Goal: Task Accomplishment & Management: Use online tool/utility

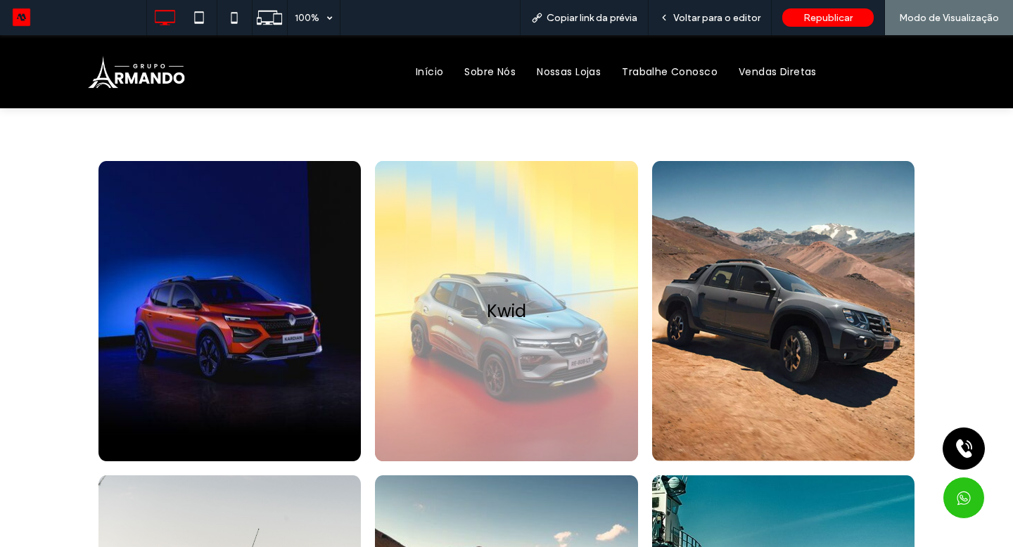
scroll to position [100, 0]
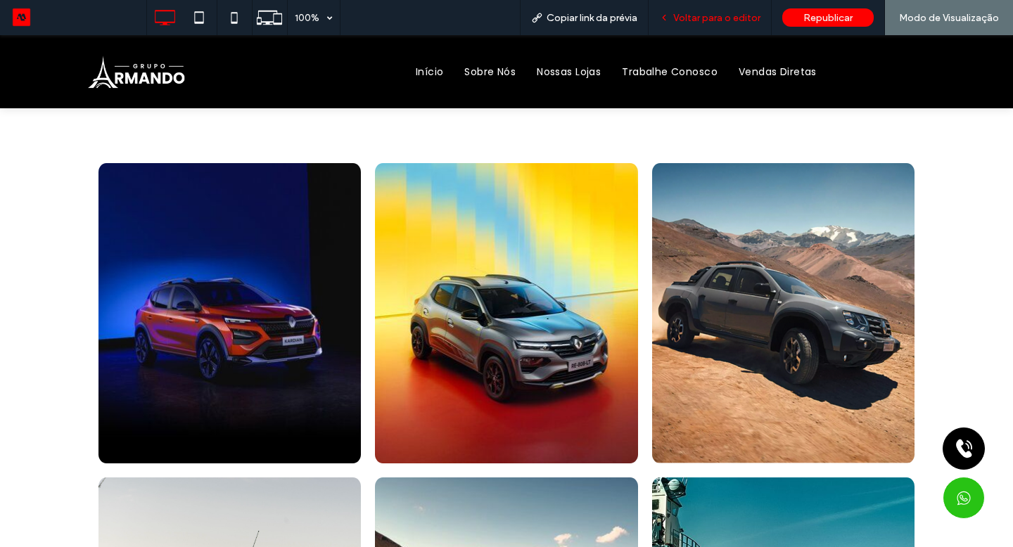
click at [731, 21] on span "Voltar para o editor" at bounding box center [716, 18] width 87 height 12
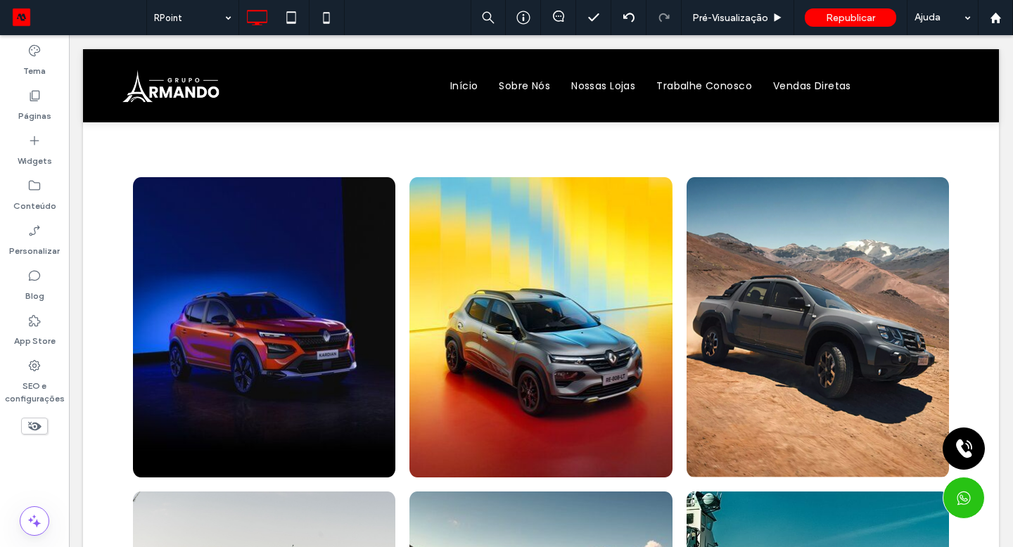
click at [25, 107] on label "Páginas" at bounding box center [34, 113] width 33 height 20
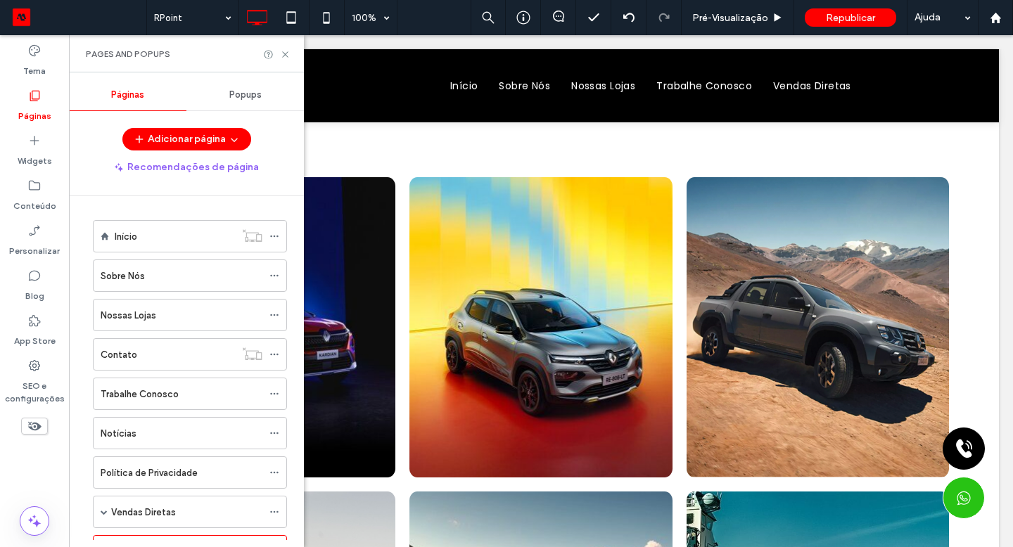
click at [184, 143] on button "Adicionar página" at bounding box center [186, 139] width 129 height 23
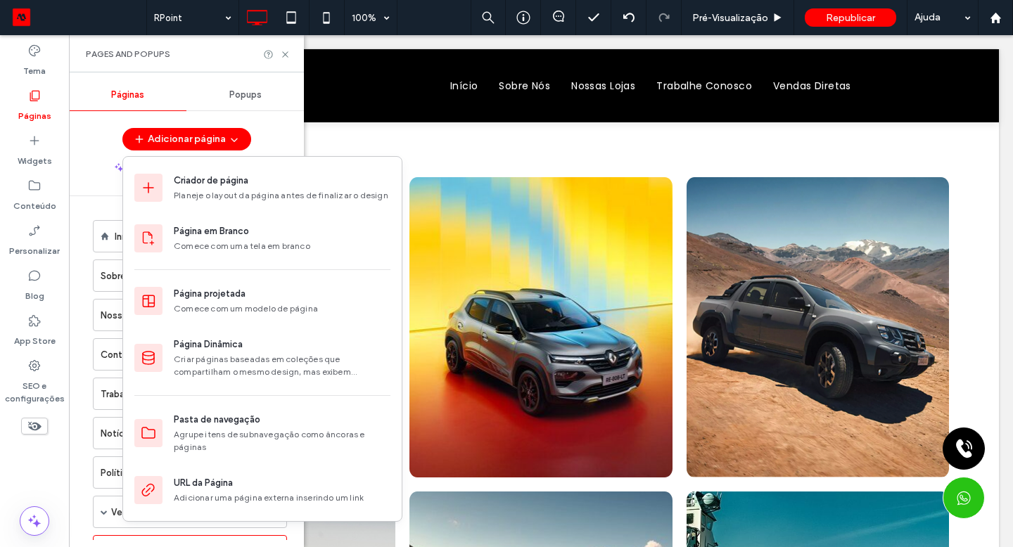
click at [250, 238] on div "Página em Branco Comece com uma tela em branco" at bounding box center [282, 238] width 217 height 28
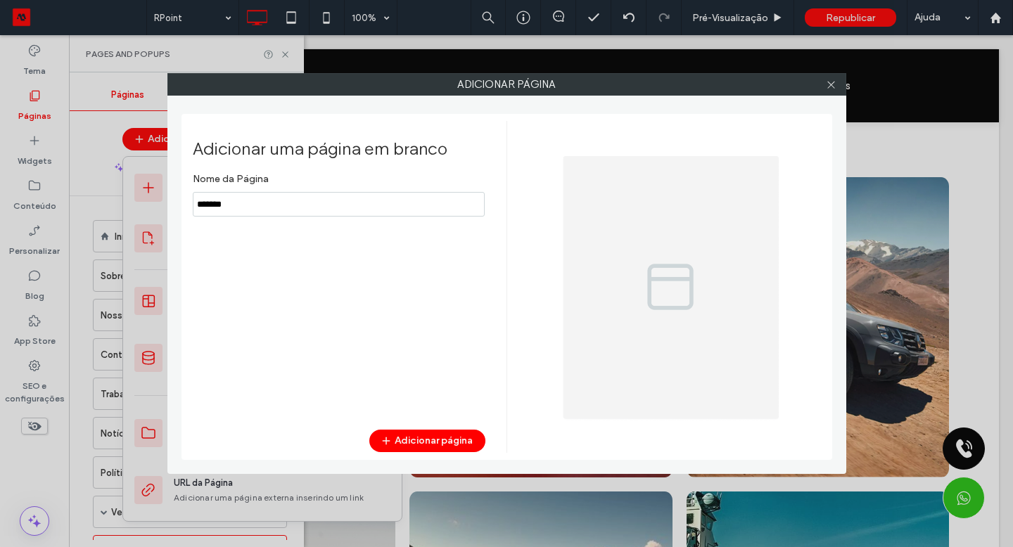
type input "*******"
click at [401, 440] on button "Adicionar página" at bounding box center [427, 441] width 116 height 23
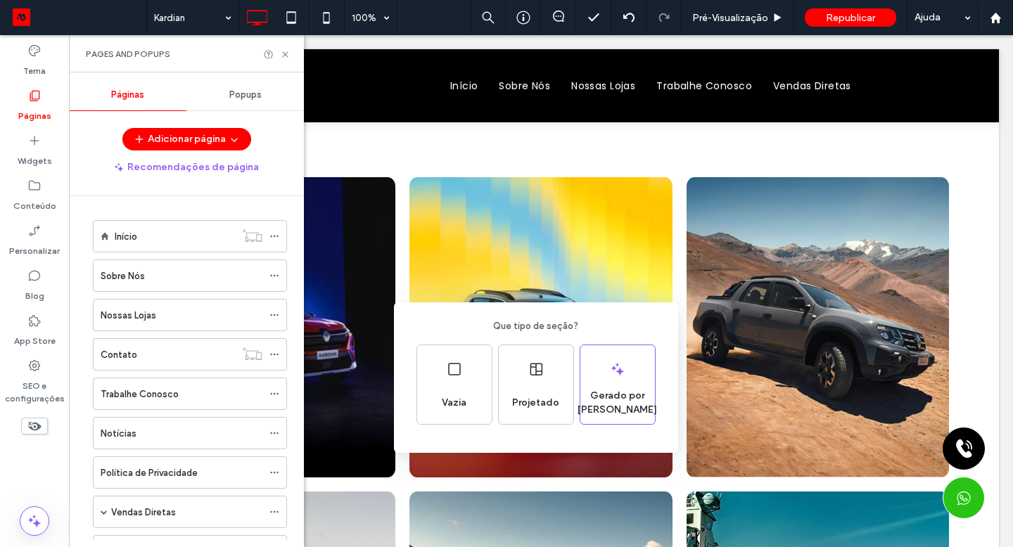
click at [518, 380] on div "Projetado" at bounding box center [536, 384] width 75 height 79
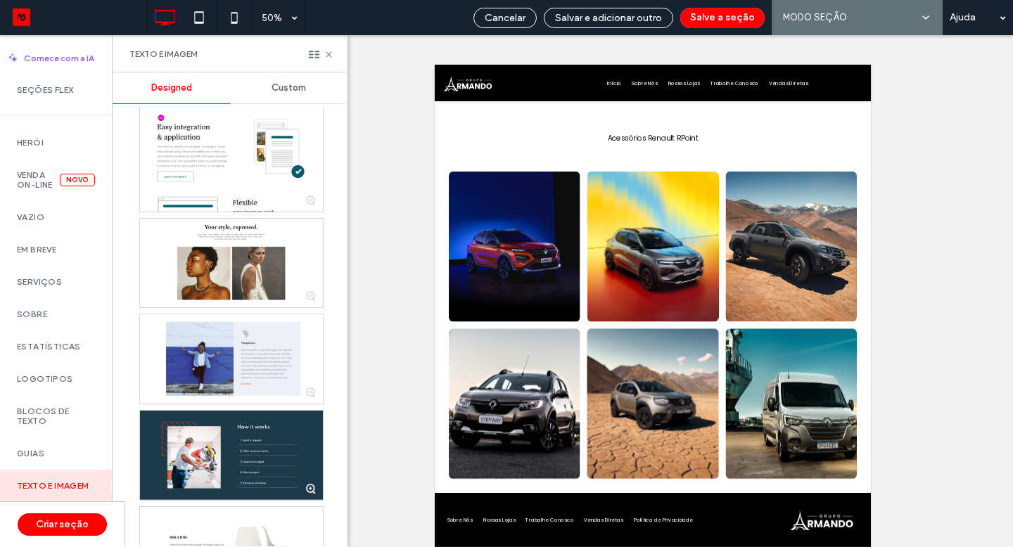
scroll to position [307, 0]
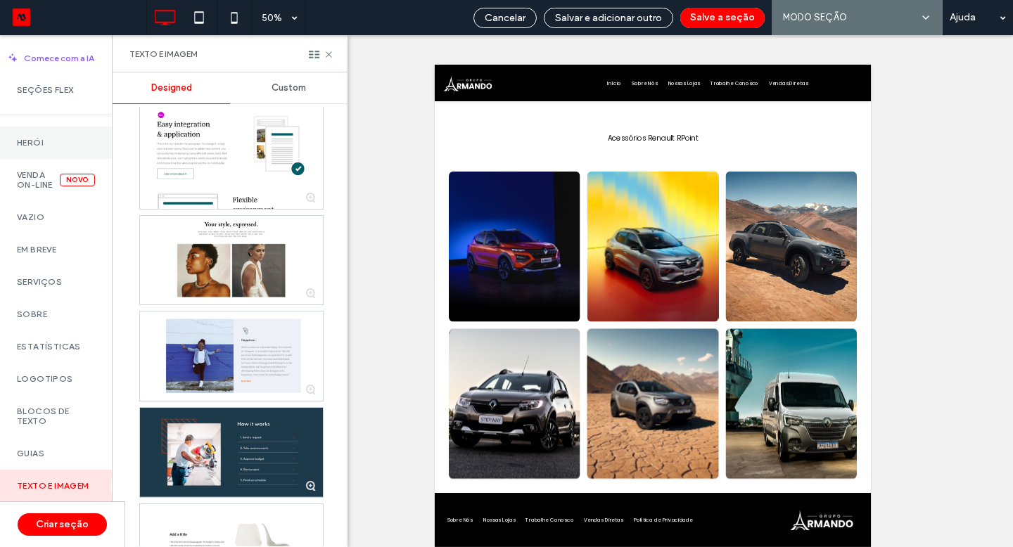
drag, startPoint x: 731, startPoint y: 21, endPoint x: 54, endPoint y: 150, distance: 689.3
click at [54, 150] on div "Herói" at bounding box center [56, 143] width 112 height 32
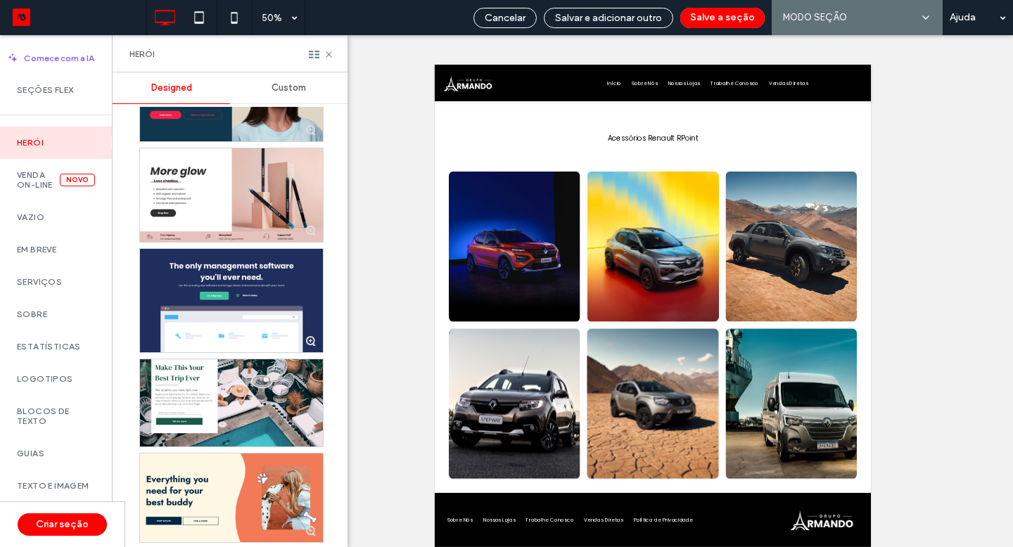
scroll to position [1283, 0]
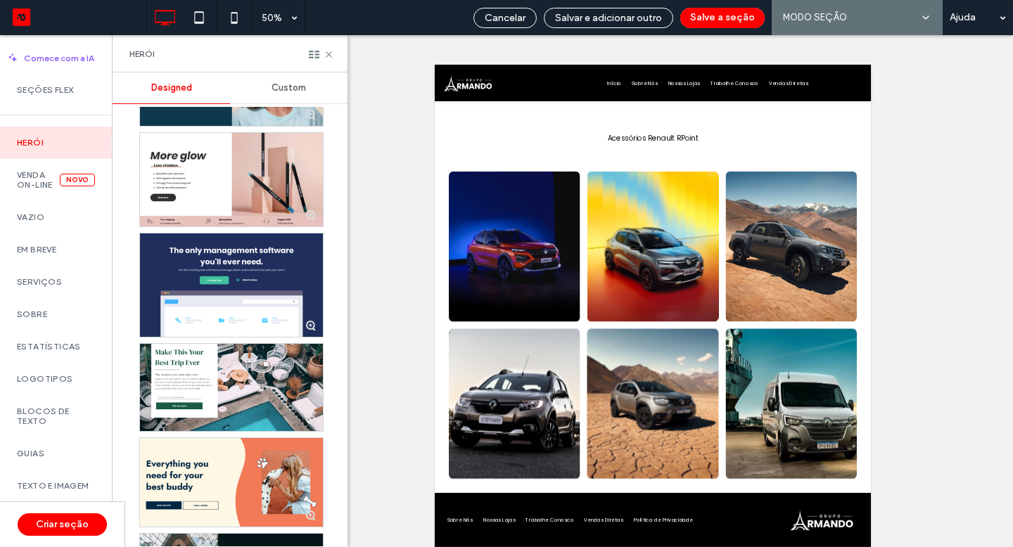
click at [25, 166] on div "Venda on-line Novo" at bounding box center [56, 180] width 112 height 42
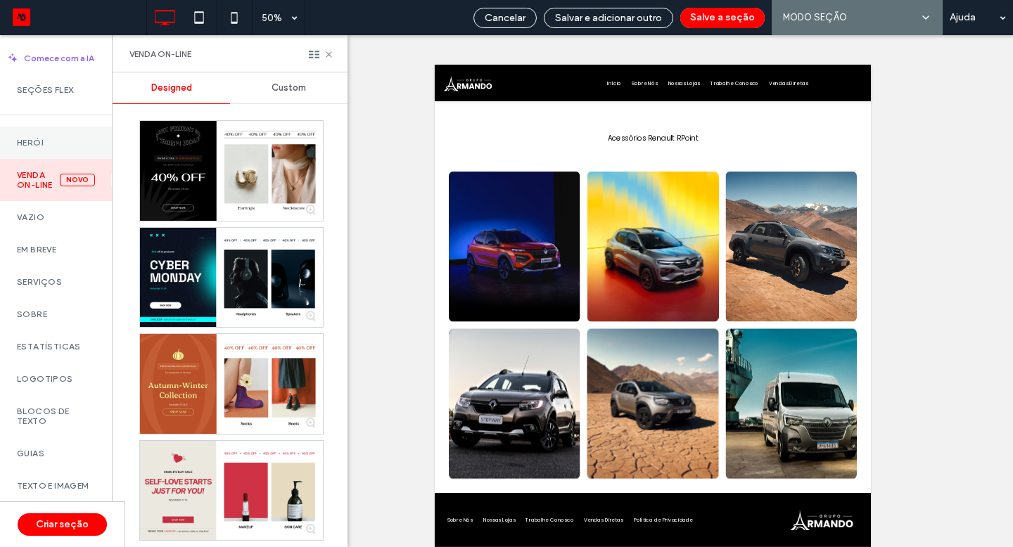
click at [79, 222] on label "Vazio" at bounding box center [56, 217] width 78 height 10
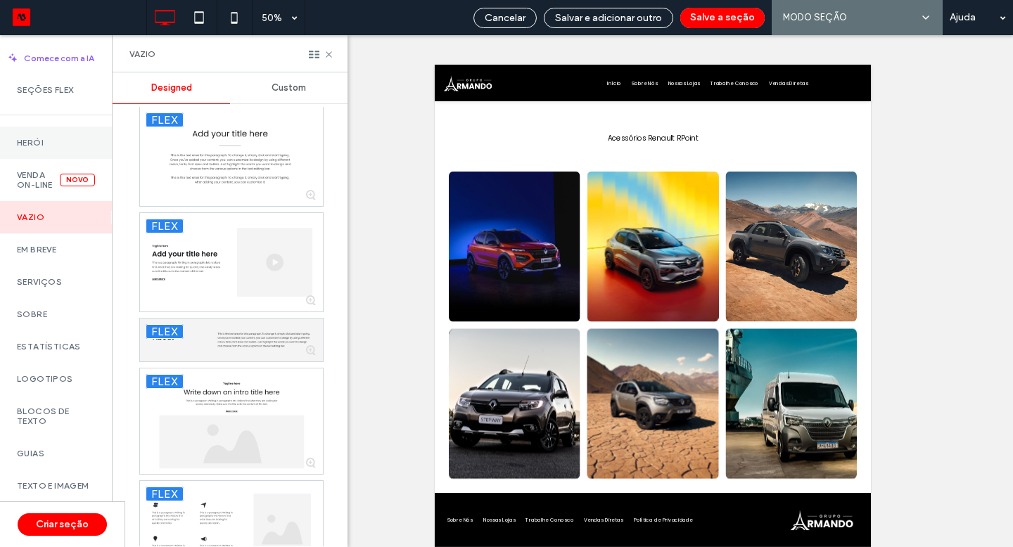
scroll to position [517, 0]
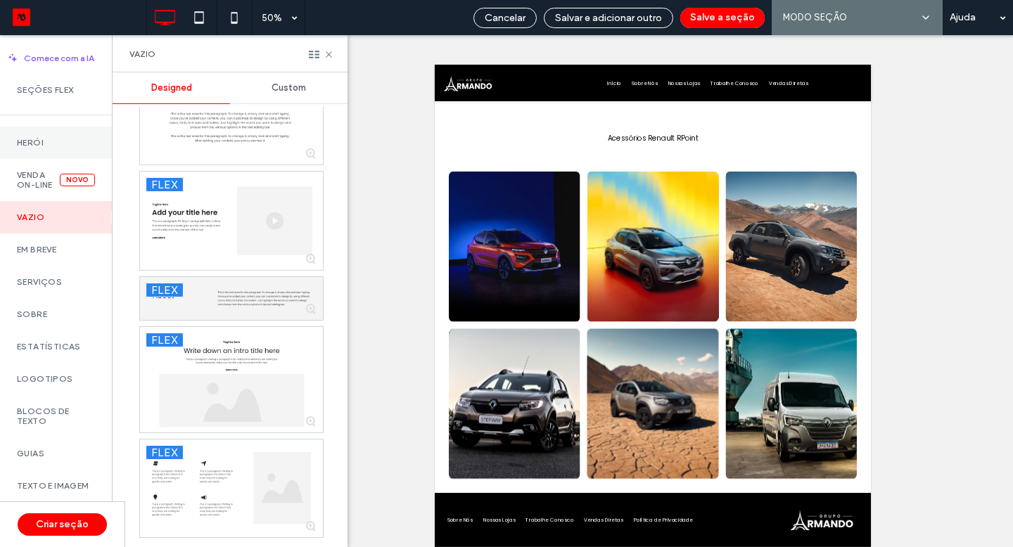
click at [49, 255] on label "Em breve" at bounding box center [56, 250] width 78 height 10
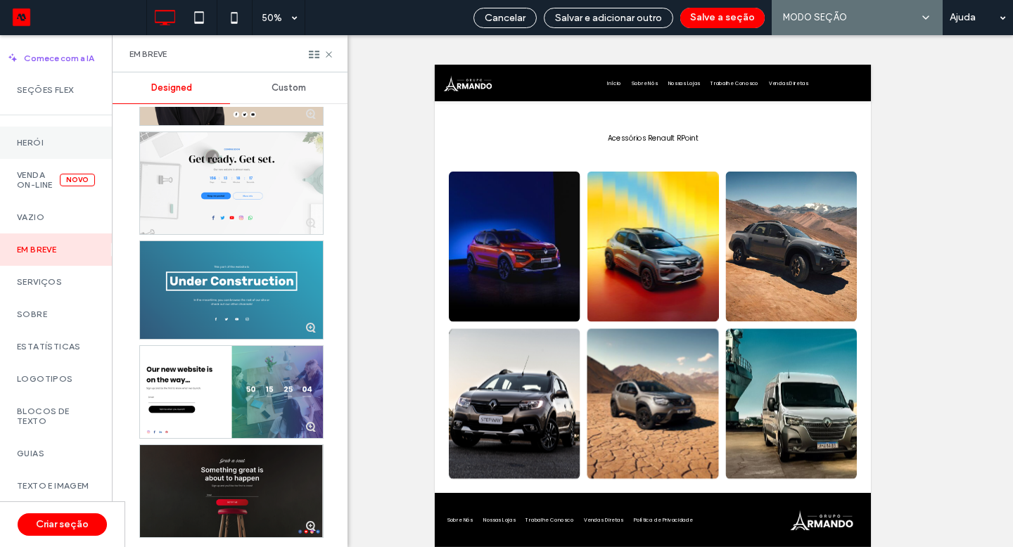
scroll to position [435, 0]
click at [68, 287] on label "Serviços" at bounding box center [56, 282] width 78 height 10
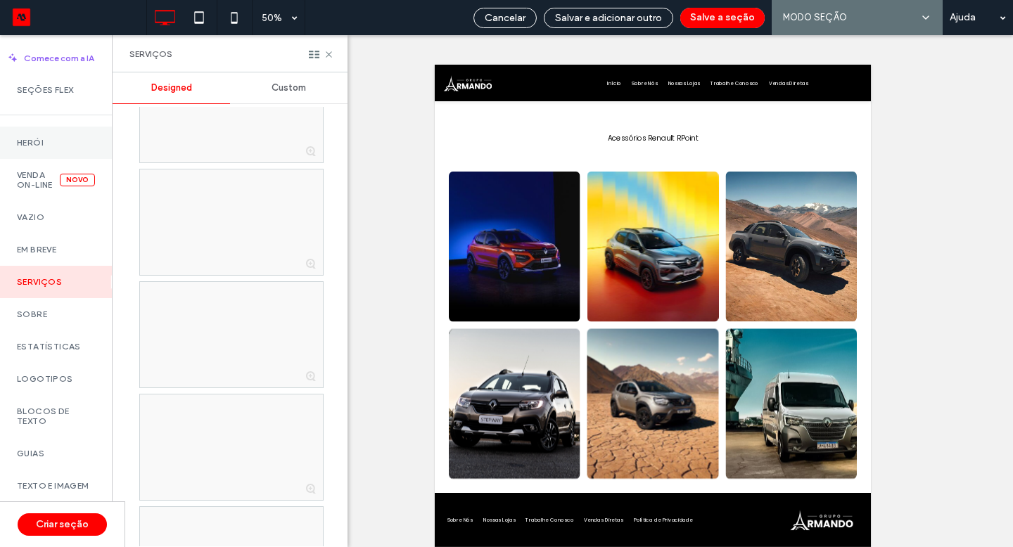
scroll to position [1946, 0]
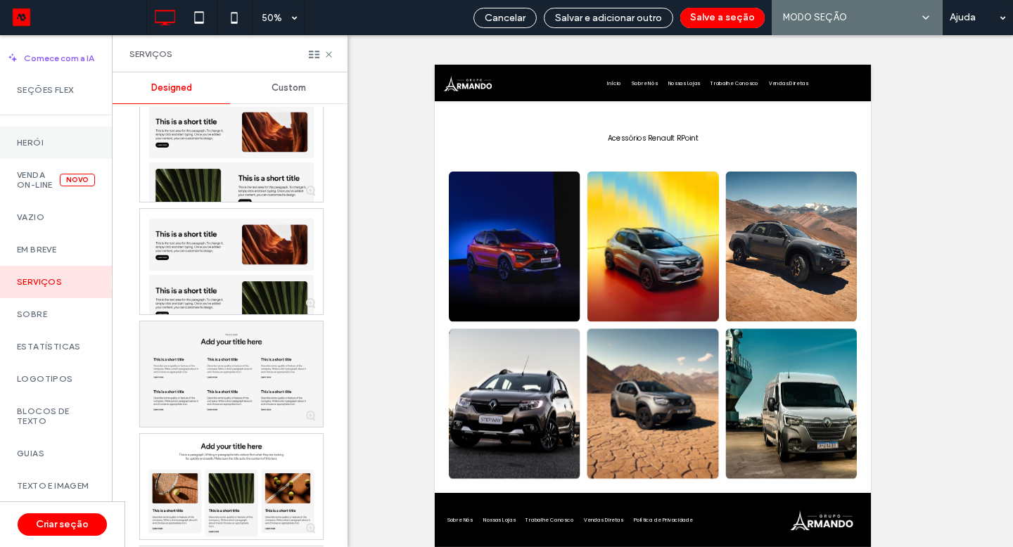
click at [250, 250] on div at bounding box center [231, 261] width 183 height 105
click at [695, 26] on button "Salve a seção" at bounding box center [722, 18] width 84 height 20
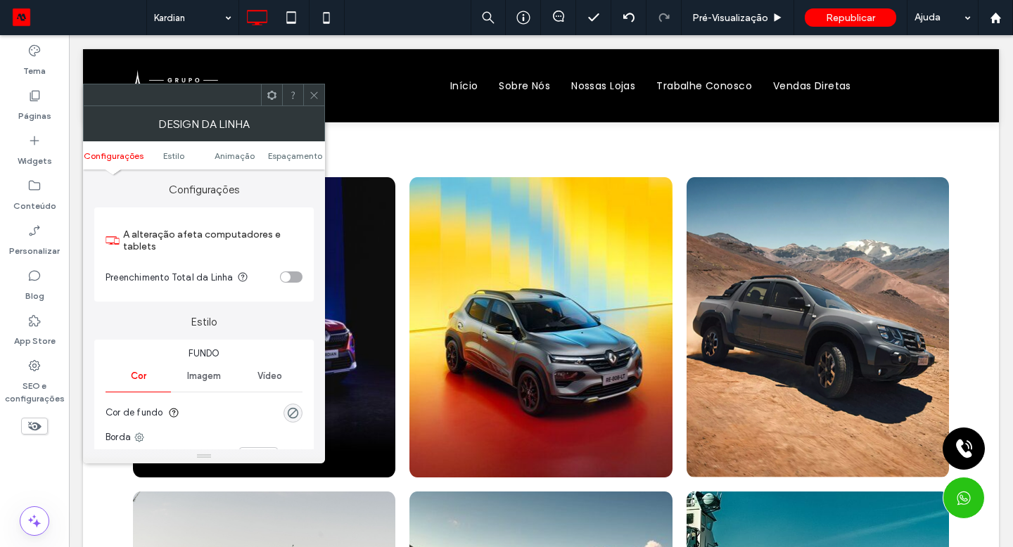
click at [276, 90] on icon at bounding box center [272, 95] width 11 height 11
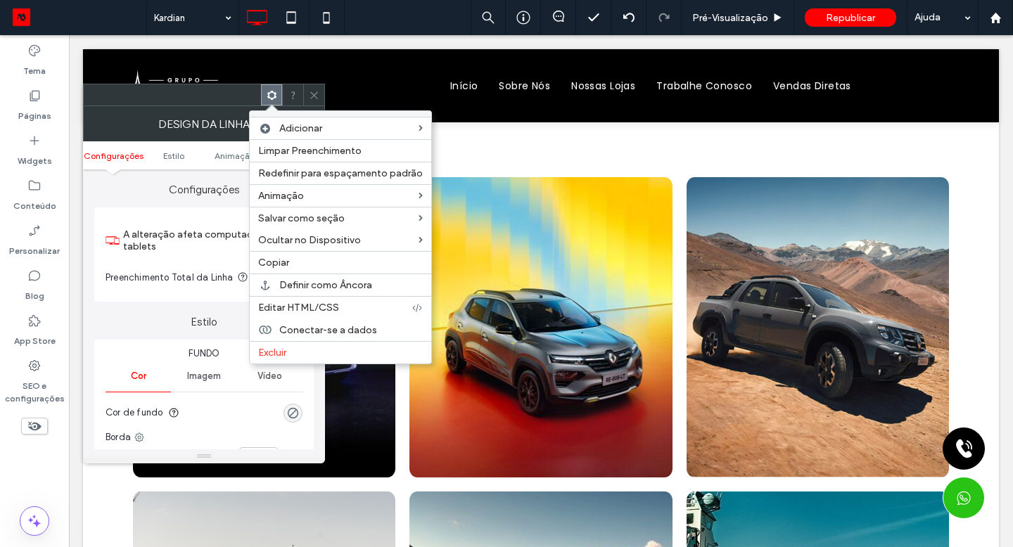
click at [293, 354] on label "Excluir" at bounding box center [340, 353] width 165 height 12
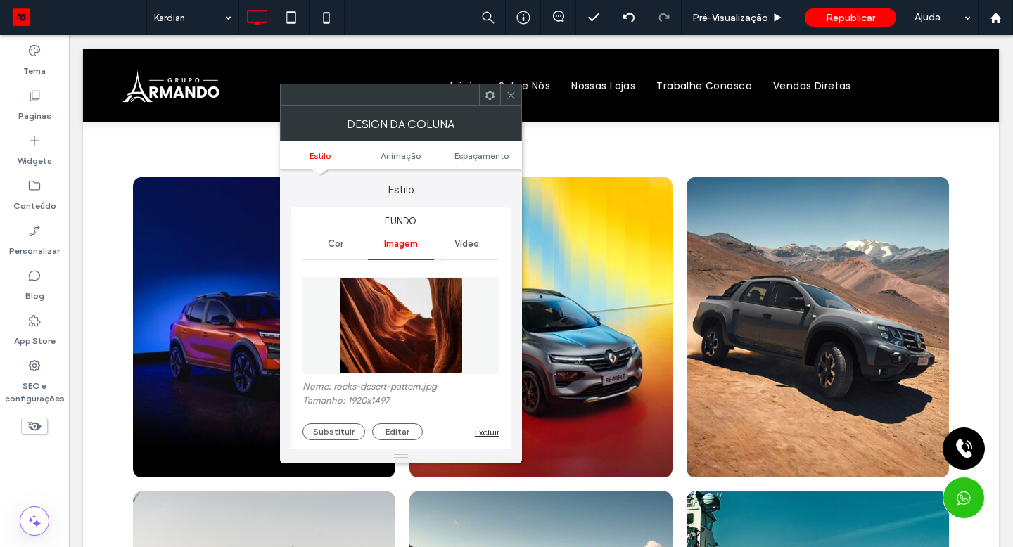
click at [494, 93] on use at bounding box center [489, 94] width 9 height 9
click at [508, 98] on icon at bounding box center [511, 95] width 11 height 11
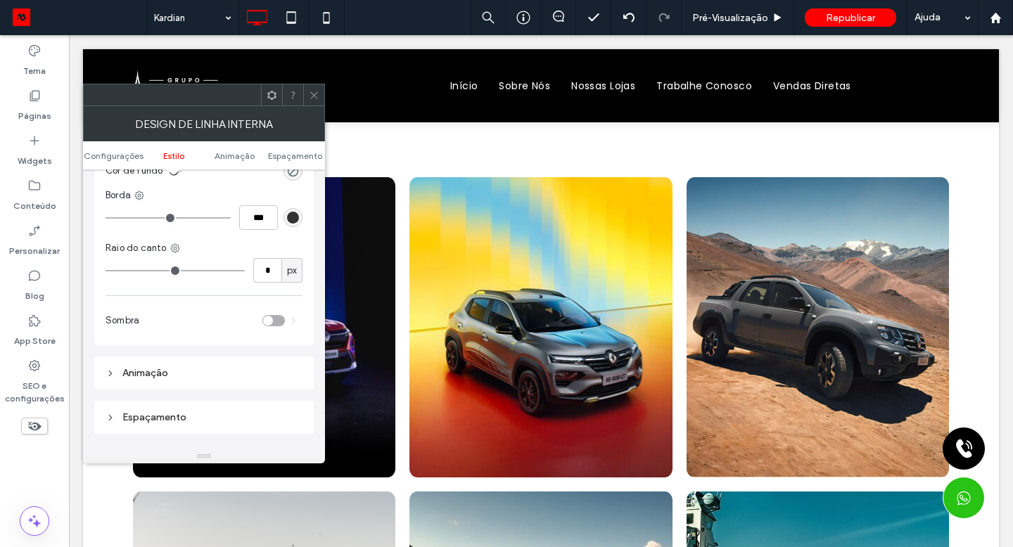
scroll to position [0, 0]
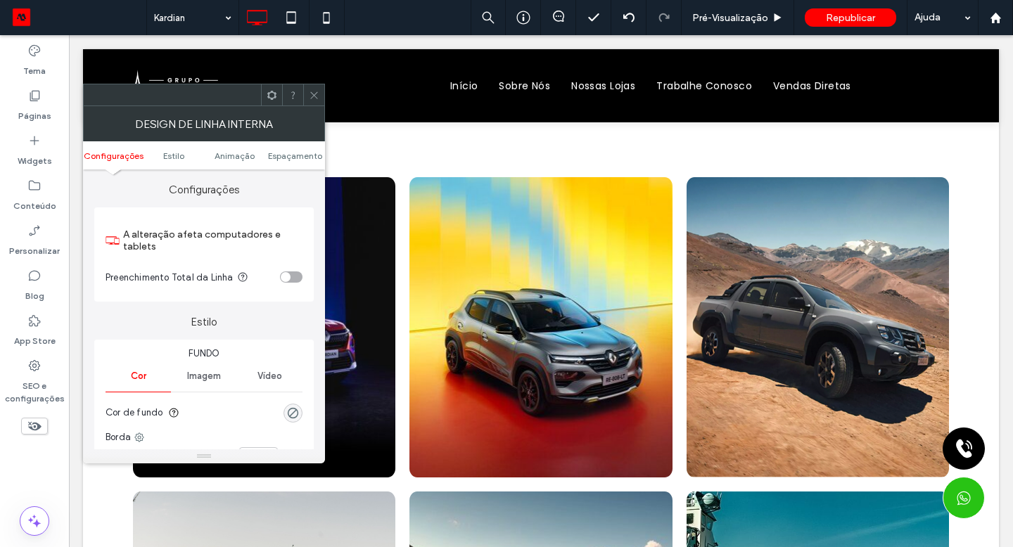
click at [313, 101] on span at bounding box center [314, 94] width 11 height 21
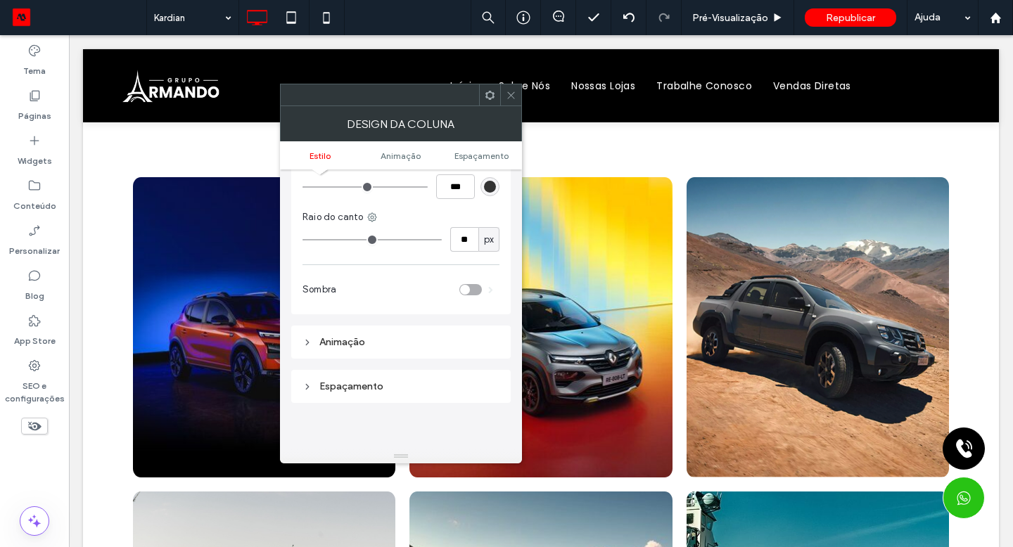
scroll to position [770, 0]
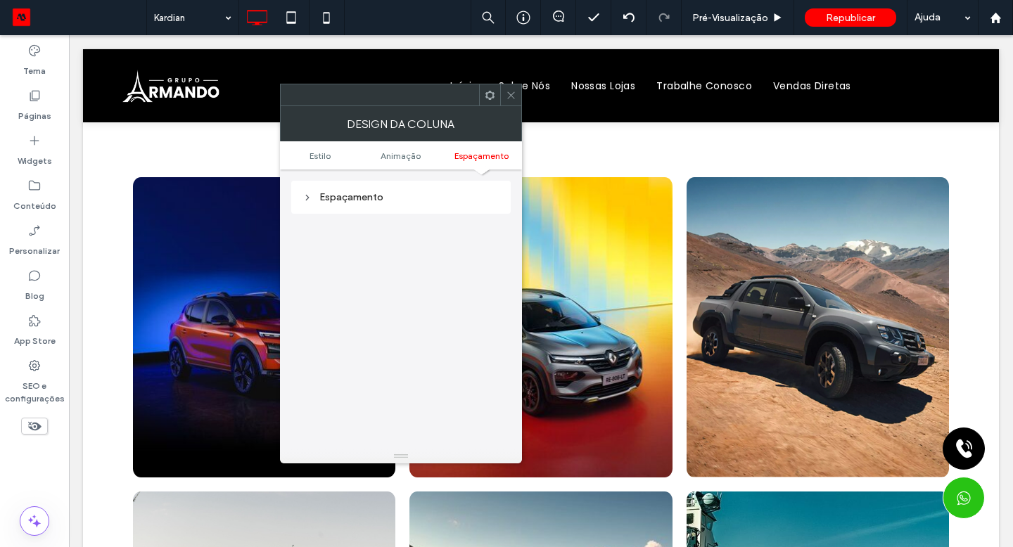
click at [514, 96] on icon at bounding box center [511, 95] width 11 height 11
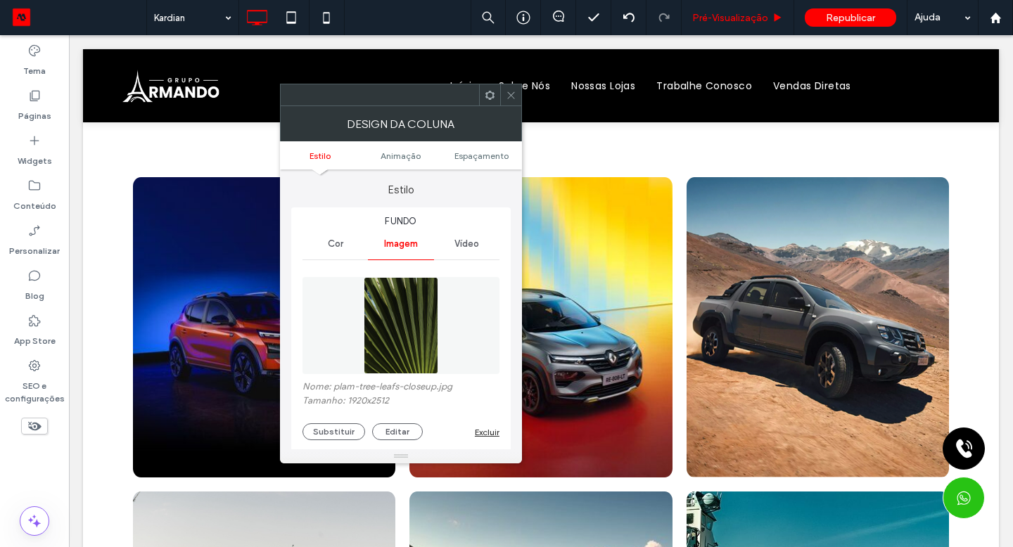
click at [509, 93] on use at bounding box center [510, 94] width 7 height 7
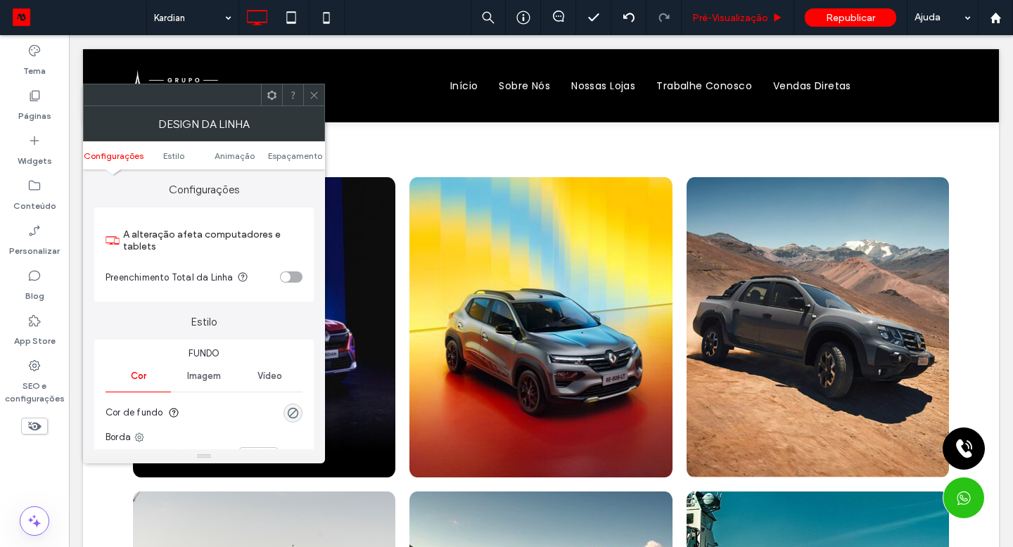
click at [315, 88] on span at bounding box center [314, 94] width 11 height 21
click at [313, 98] on icon at bounding box center [314, 95] width 11 height 11
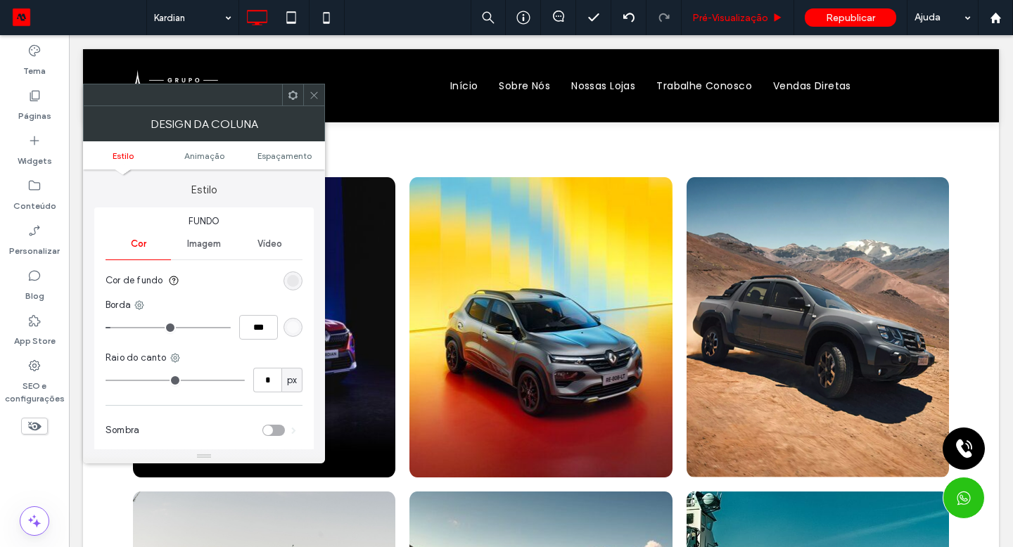
type input "**"
click at [315, 95] on icon at bounding box center [314, 95] width 11 height 11
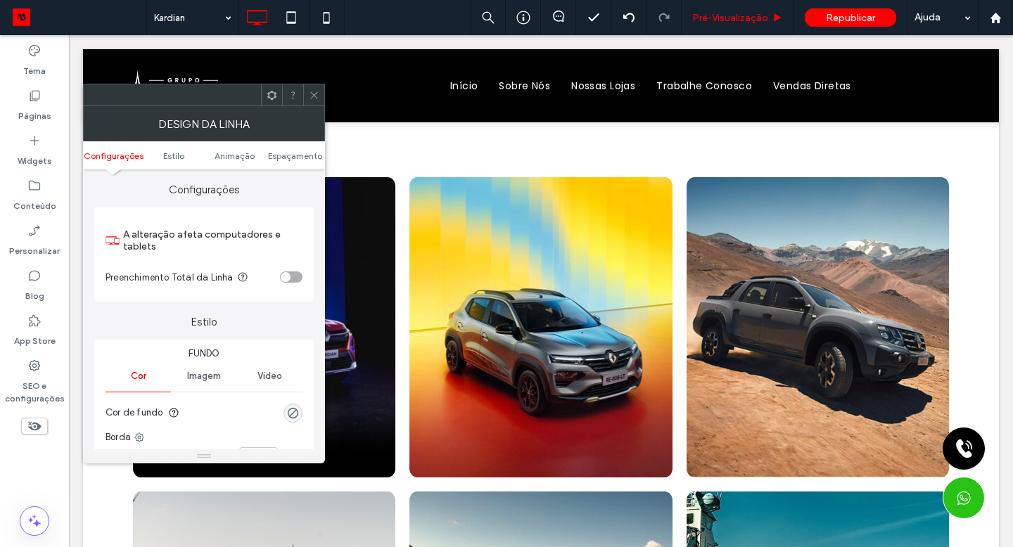
click at [314, 94] on use at bounding box center [313, 94] width 7 height 7
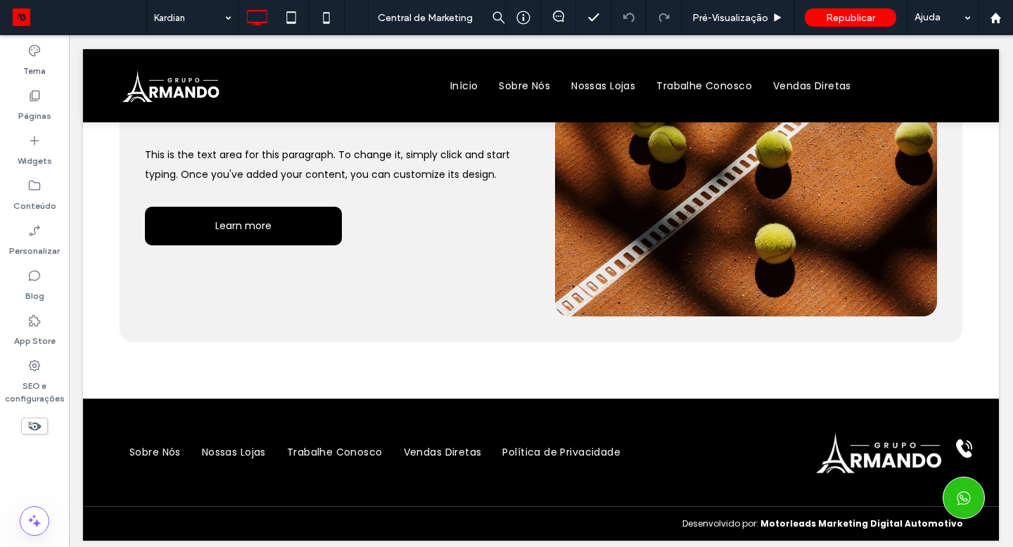
scroll to position [812, 0]
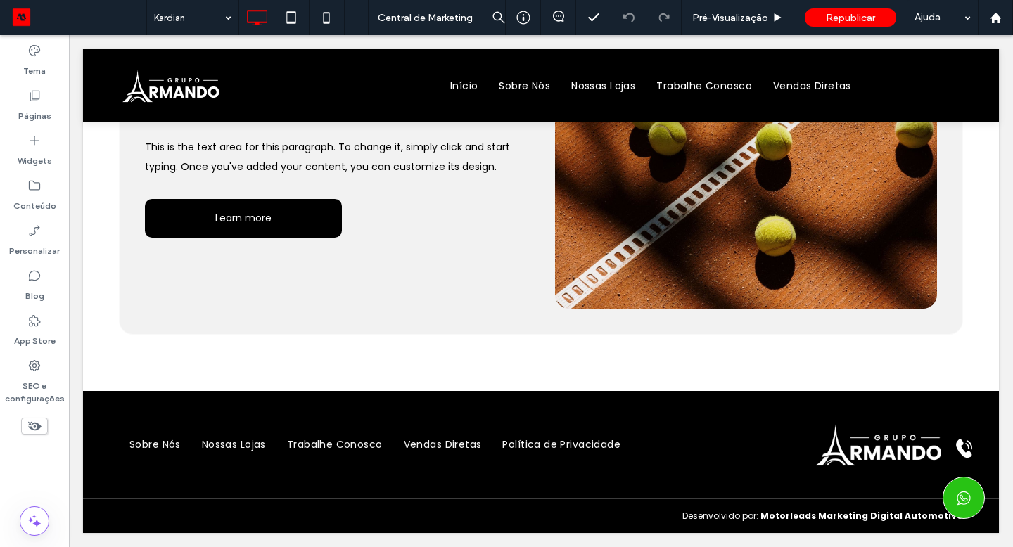
click at [514, 389] on div "This is a short title This is the text area for this paragraph. To change it, s…" at bounding box center [541, 205] width 916 height 372
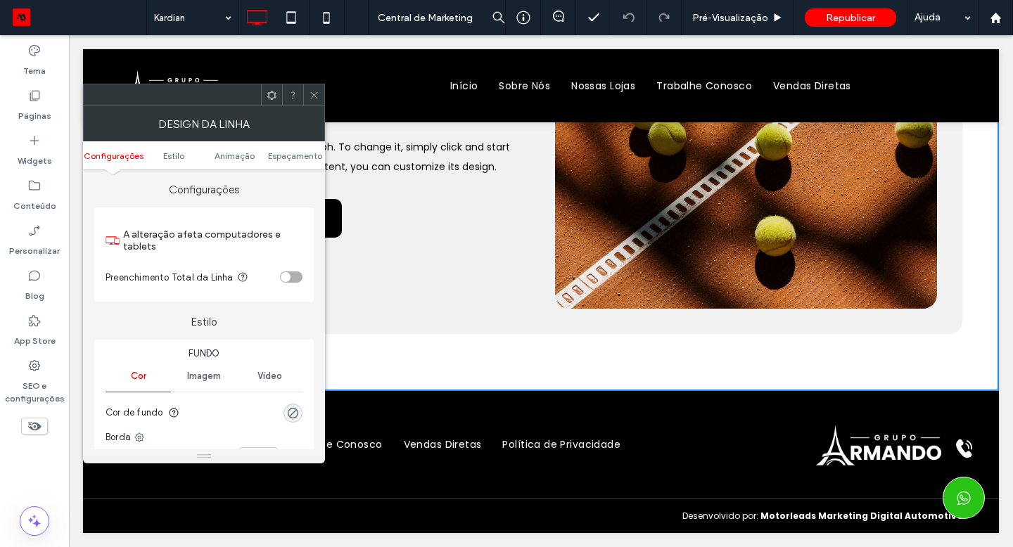
click at [514, 389] on div at bounding box center [541, 387] width 916 height 7
click at [317, 93] on icon at bounding box center [314, 95] width 11 height 11
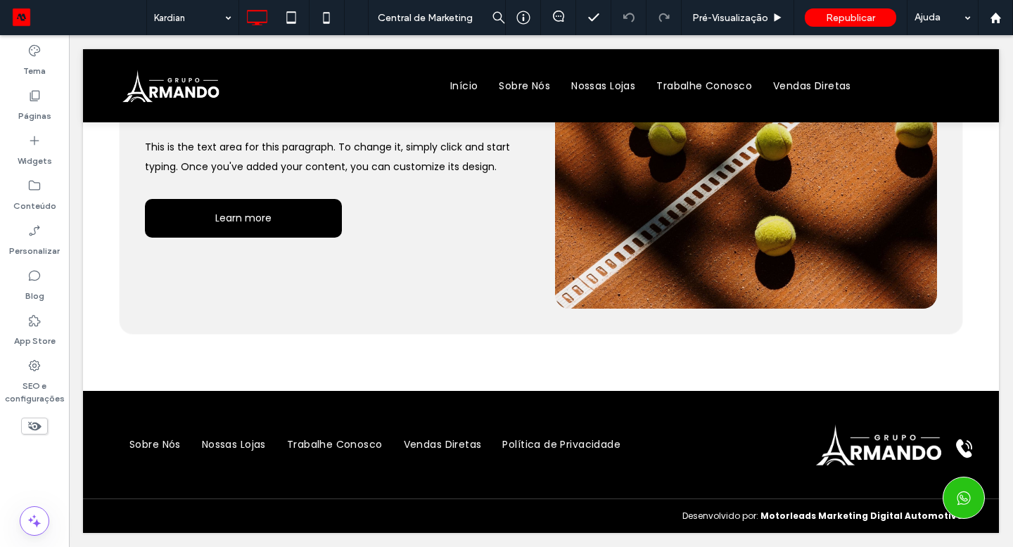
click at [271, 93] on div at bounding box center [541, 85] width 916 height 73
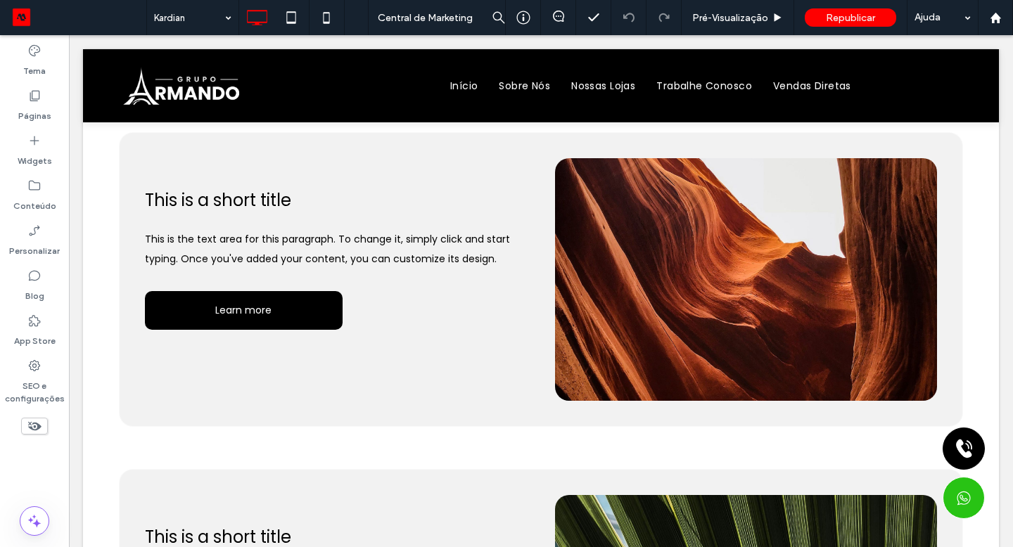
scroll to position [0, 0]
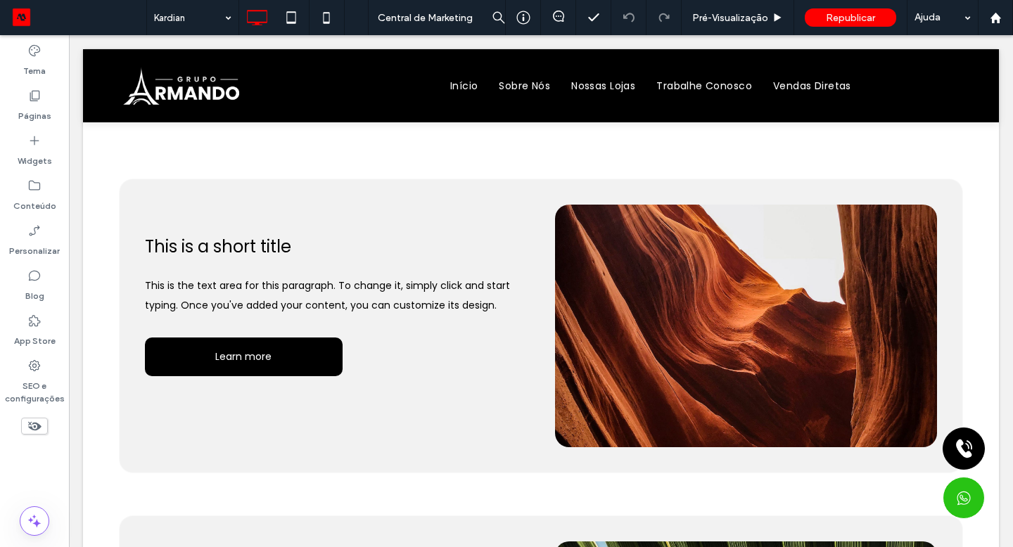
click at [373, 351] on div "This is a short title This is the text area for this paragraph. To change it, s…" at bounding box center [336, 326] width 382 height 243
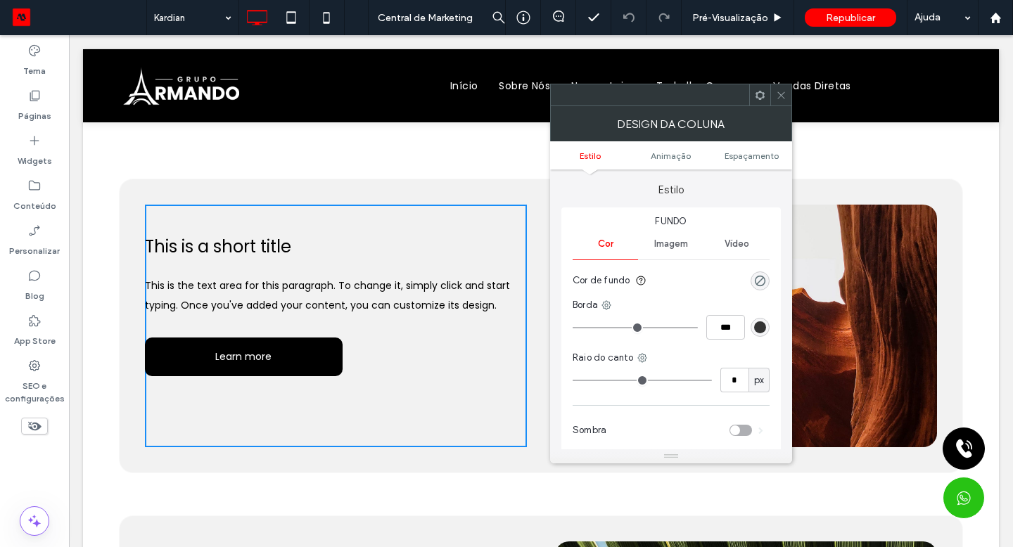
click at [101, 151] on div "This is a short title This is the text area for this paragraph. To change it, s…" at bounding box center [541, 308] width 916 height 372
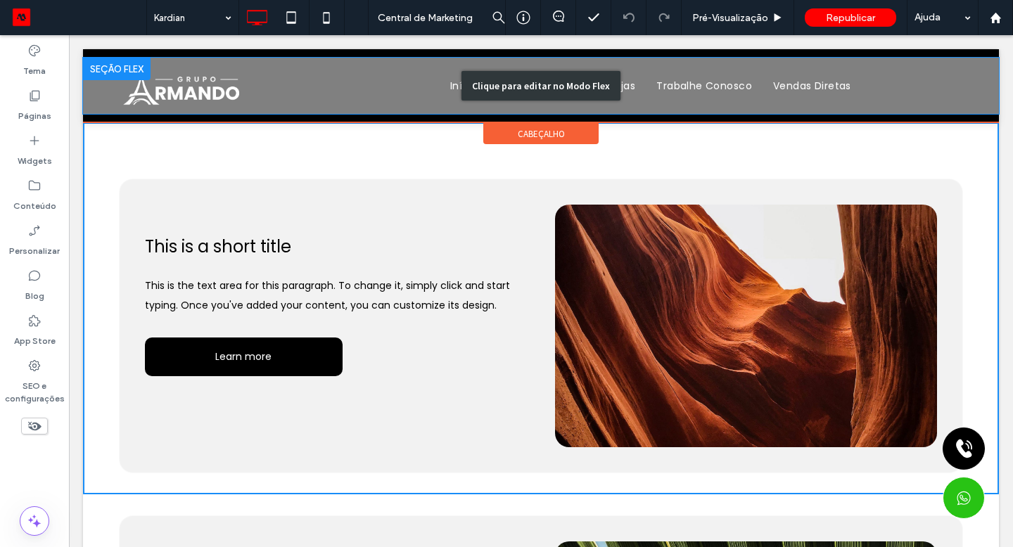
drag, startPoint x: 69, startPoint y: 35, endPoint x: 776, endPoint y: 98, distance: 710.3
click at [776, 98] on div "Início Sobre Nós Nossas Lojas Trabalhe Conosco Vendas Diretas Clique para edita…" at bounding box center [541, 86] width 916 height 56
click at [540, 491] on div "This is a short title This is the text area for this paragraph. To change it, s…" at bounding box center [541, 308] width 916 height 372
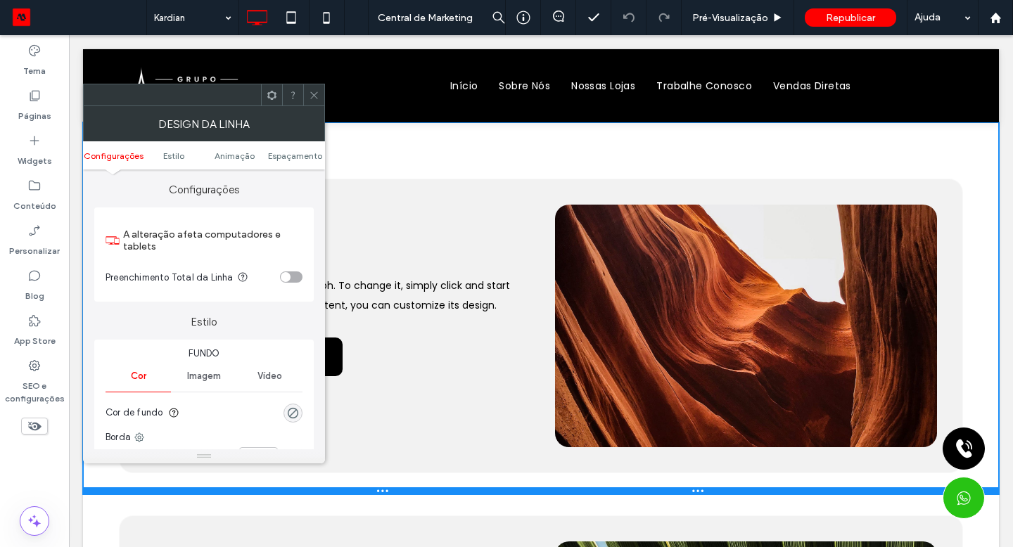
drag, startPoint x: 776, startPoint y: 98, endPoint x: 535, endPoint y: 493, distance: 462.4
click at [535, 493] on div at bounding box center [541, 490] width 916 height 7
click at [313, 75] on div "Início Sobre Nós Nossas Lojas Trabalhe Conosco Vendas Diretas Clique para edita…" at bounding box center [541, 86] width 916 height 56
click at [315, 90] on icon at bounding box center [314, 95] width 11 height 11
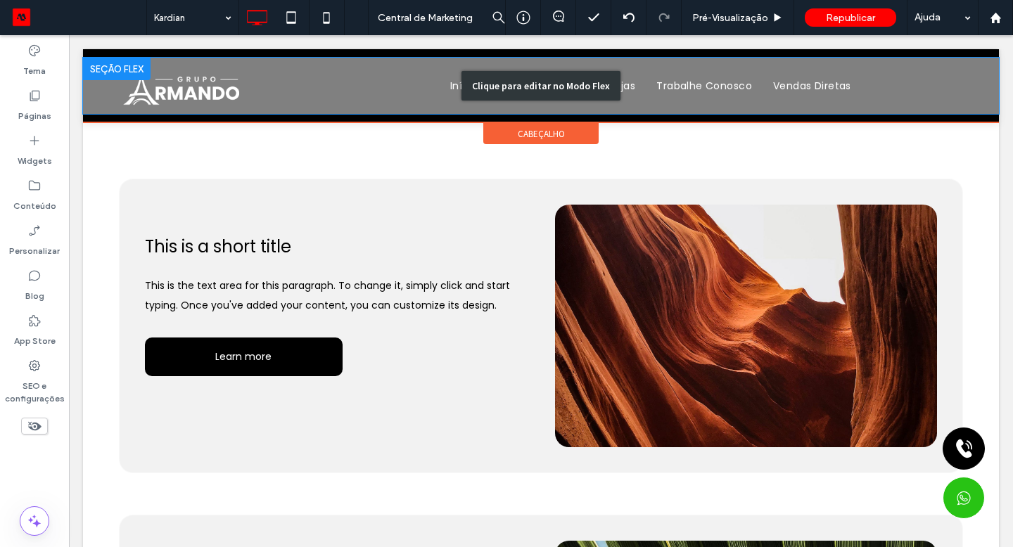
drag, startPoint x: 535, startPoint y: 493, endPoint x: 314, endPoint y: 94, distance: 456.7
click at [314, 94] on div "Clique para editar no Modo Flex" at bounding box center [541, 86] width 916 height 56
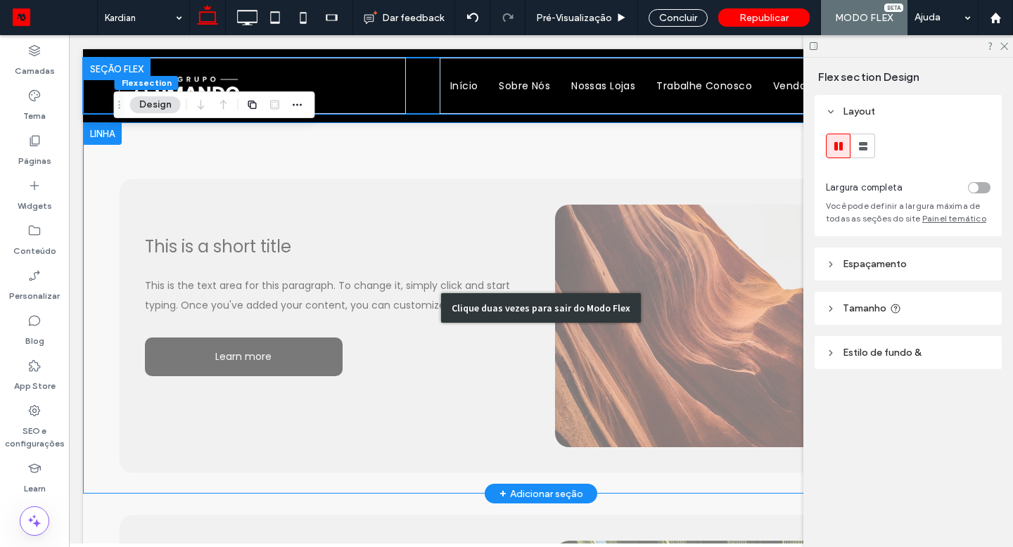
drag, startPoint x: 314, startPoint y: 94, endPoint x: 108, endPoint y: 131, distance: 209.5
click at [108, 131] on div "Clique duas vezes para sair do Modo Flex" at bounding box center [541, 307] width 916 height 371
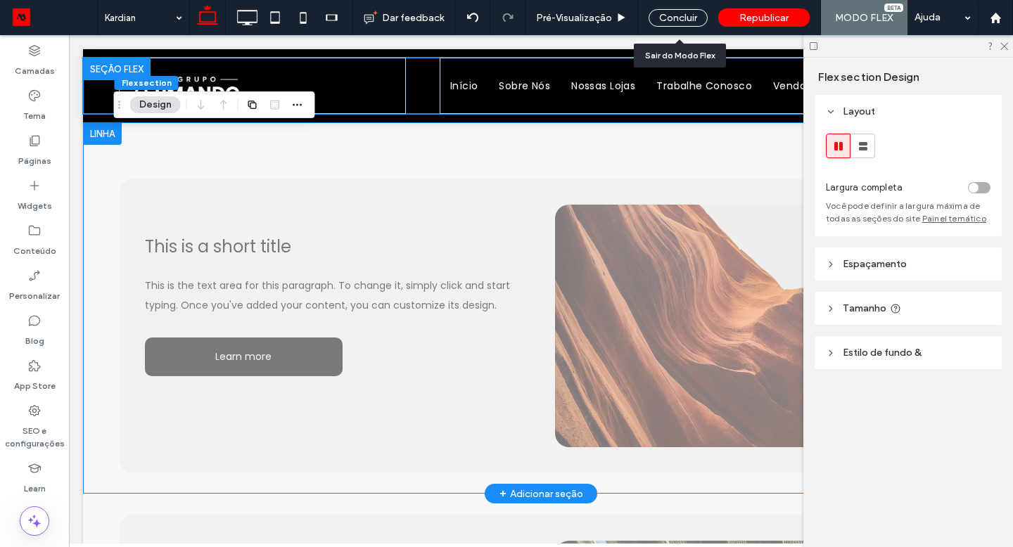
click at [688, 22] on div "Concluir" at bounding box center [677, 18] width 59 height 18
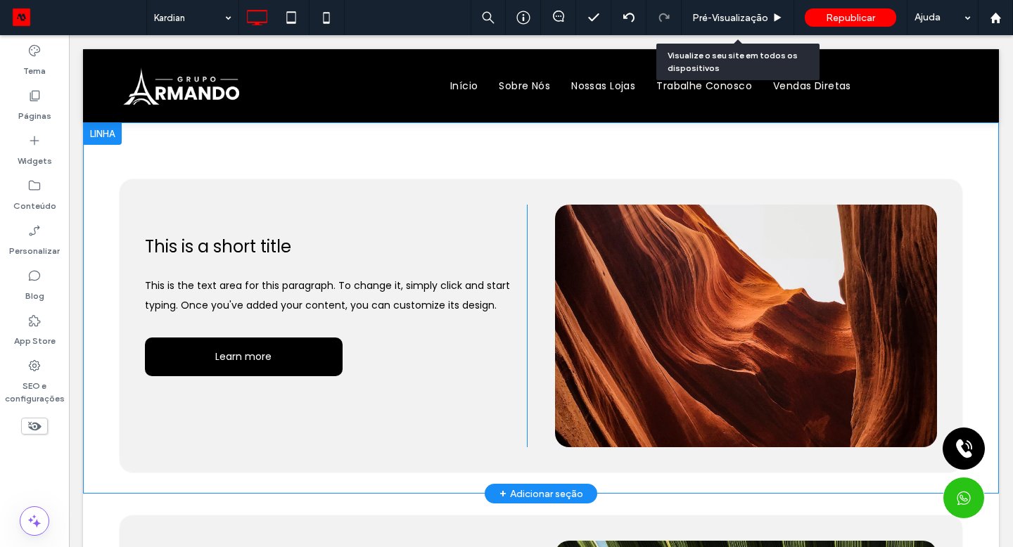
click at [755, 12] on span "Pré-Visualizaçāo" at bounding box center [730, 18] width 76 height 12
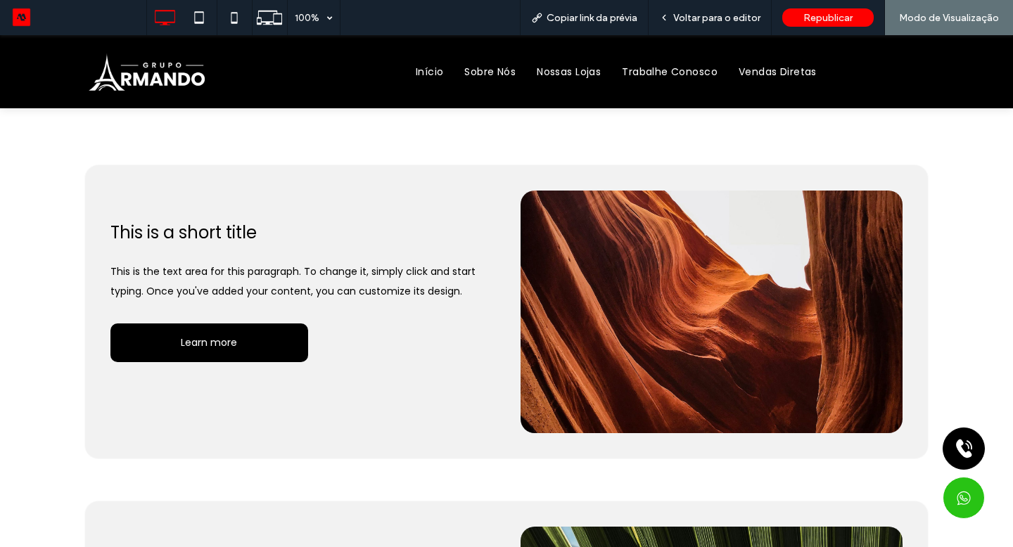
click at [752, 12] on span "Voltar para o editor" at bounding box center [716, 18] width 87 height 12
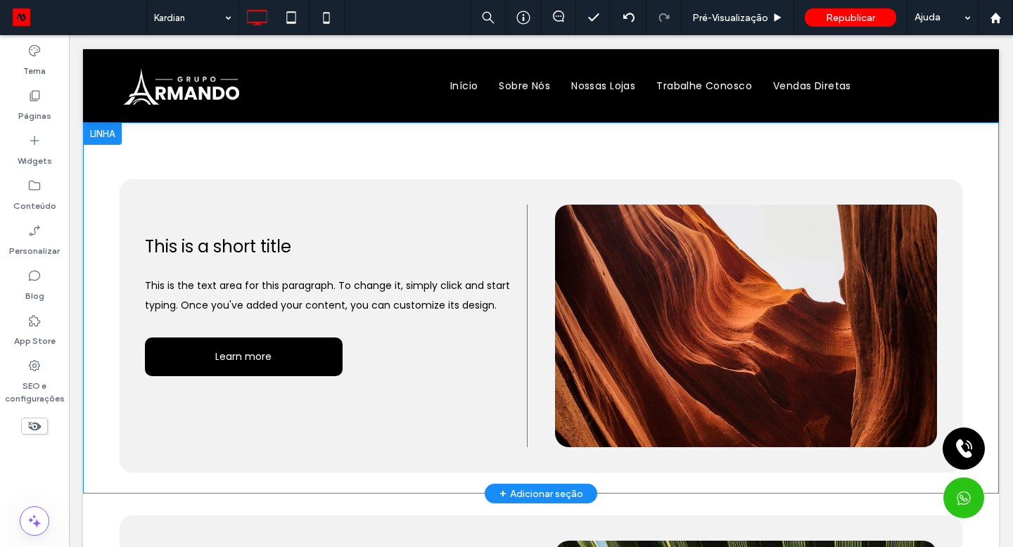
click at [586, 200] on div "This is a short title This is the text area for this paragraph. To change it, s…" at bounding box center [541, 325] width 814 height 265
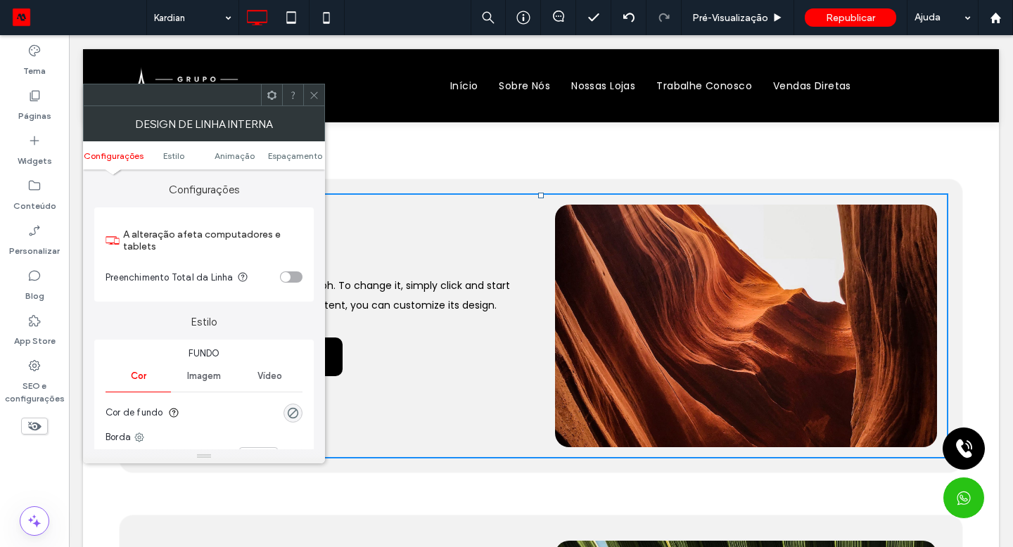
drag, startPoint x: 39, startPoint y: 96, endPoint x: 310, endPoint y: 97, distance: 271.4
click at [310, 97] on icon at bounding box center [314, 95] width 11 height 11
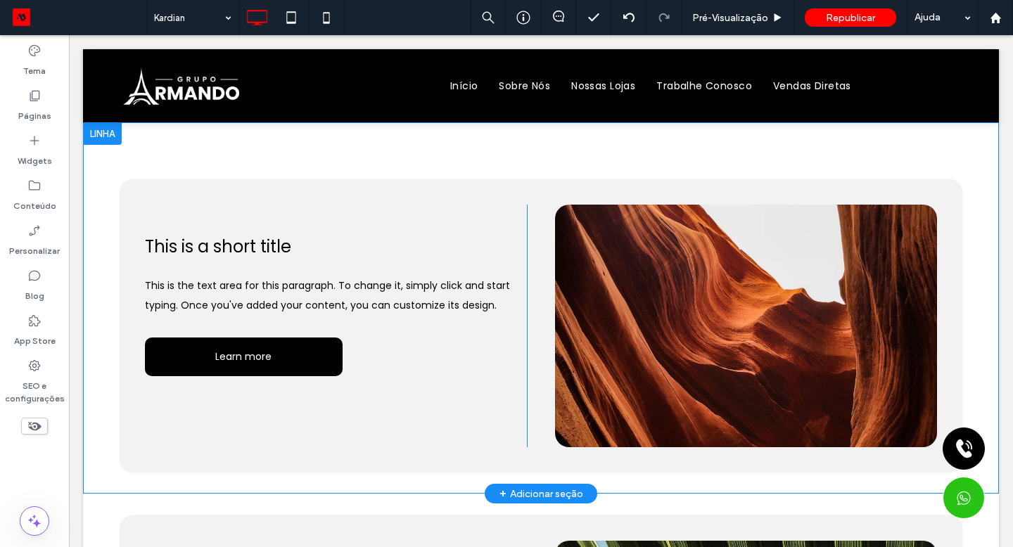
click at [556, 252] on div "Click To Paste Click To Paste Click To Paste" at bounding box center [746, 326] width 382 height 243
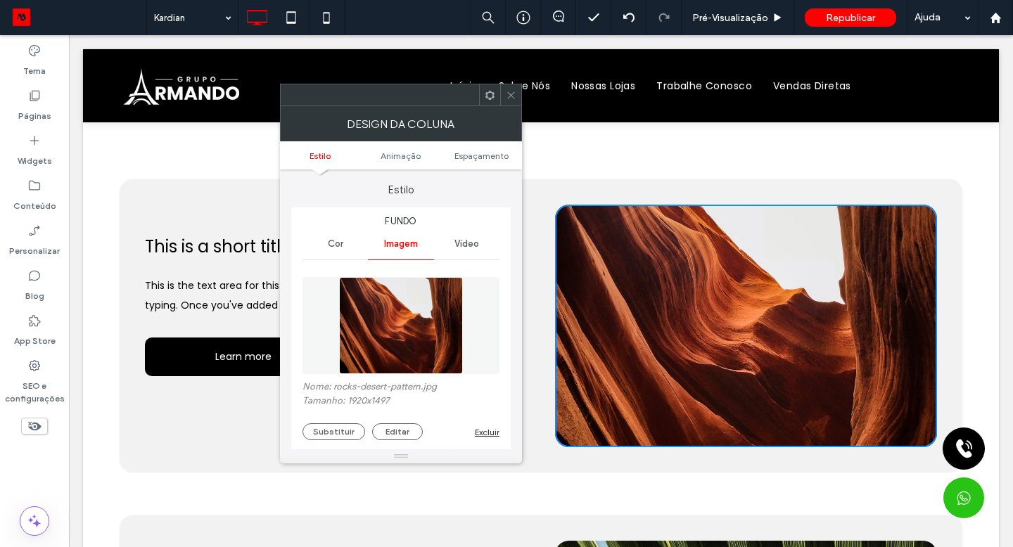
click at [556, 252] on div "Click To Paste Click To Paste Click To Paste" at bounding box center [746, 326] width 382 height 243
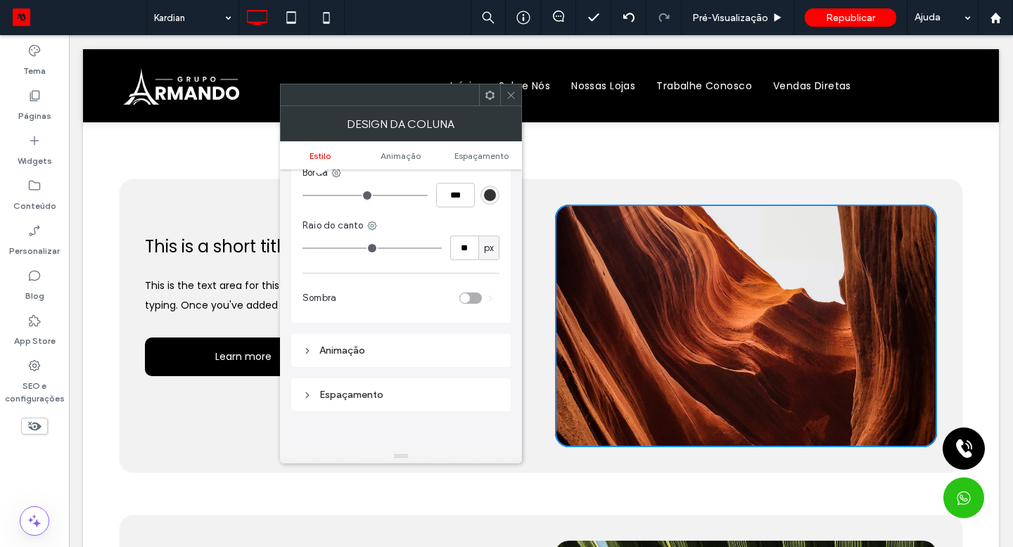
scroll to position [694, 0]
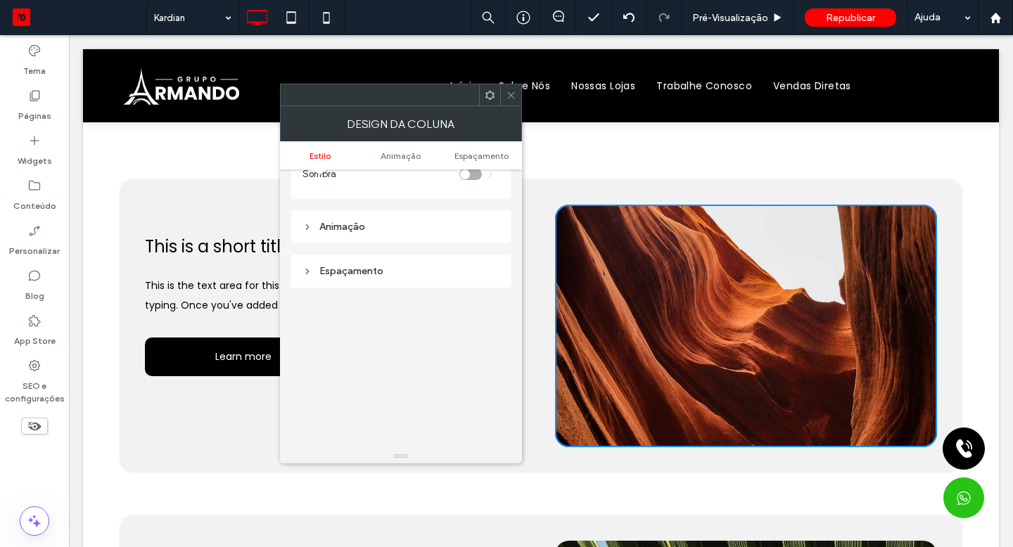
click at [411, 155] on span "Animaçāo" at bounding box center [400, 155] width 40 height 11
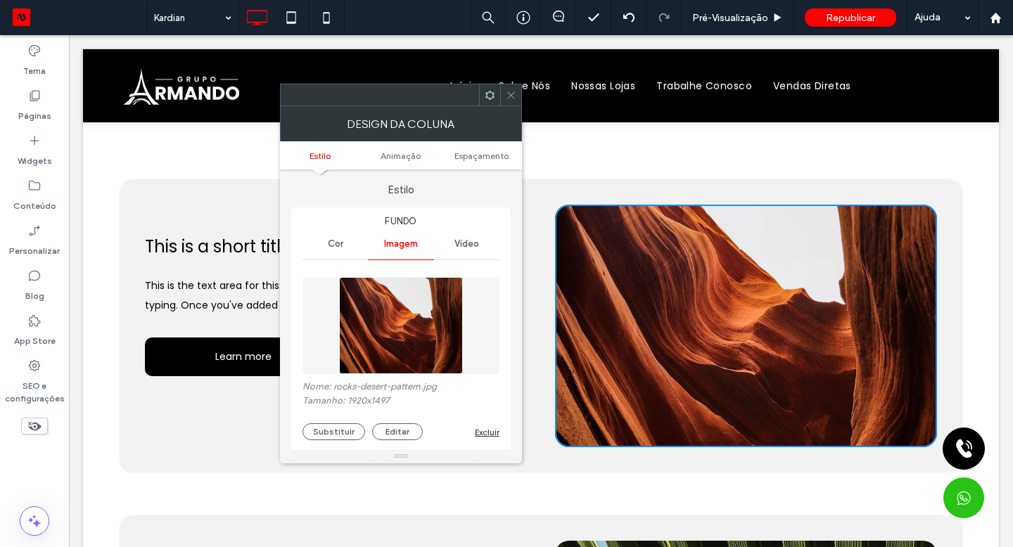
click at [516, 99] on div at bounding box center [510, 94] width 21 height 21
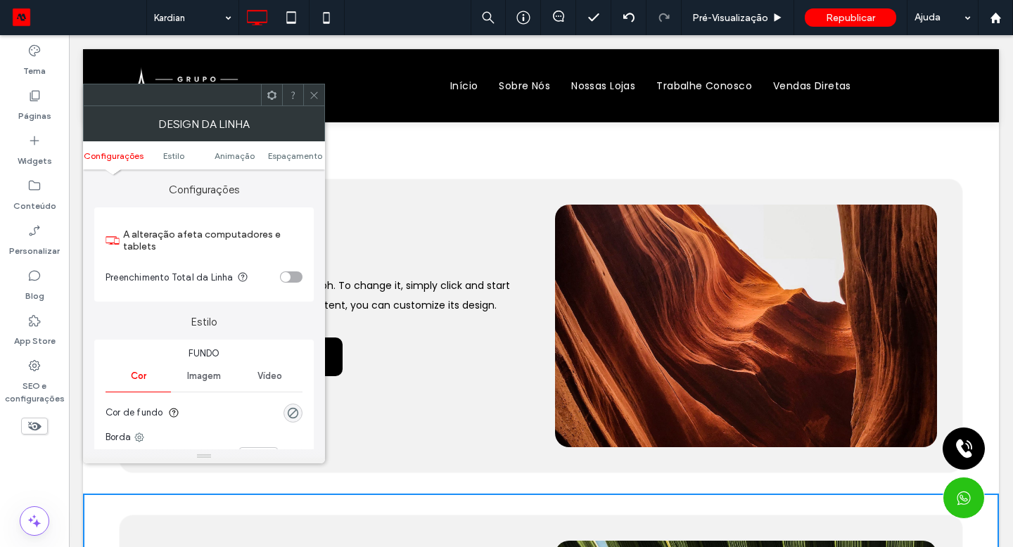
click at [520, 489] on div "This is a short title This is the text area for this paragraph. To change it, s…" at bounding box center [541, 307] width 916 height 371
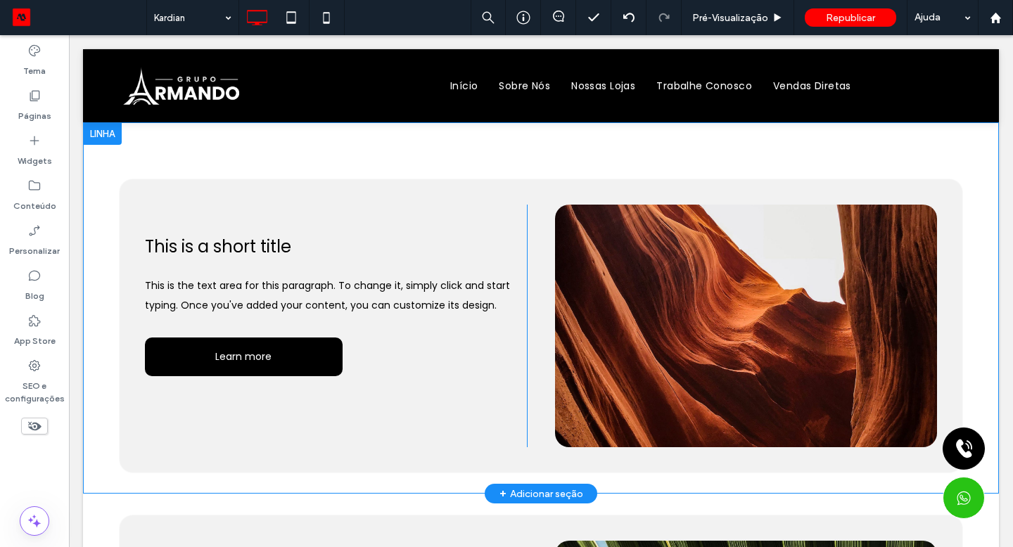
click at [46, 90] on div "Páginas" at bounding box center [34, 105] width 69 height 45
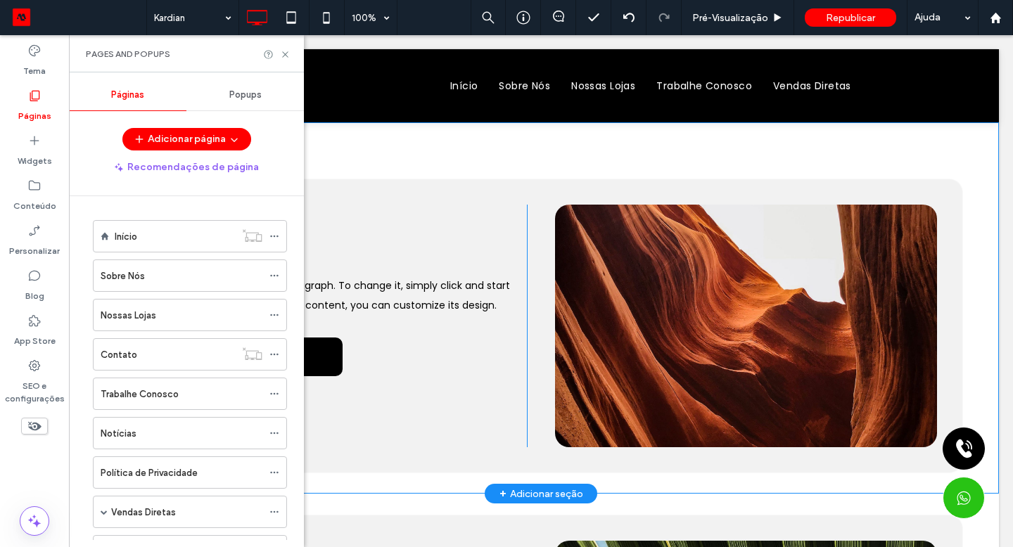
scroll to position [167, 0]
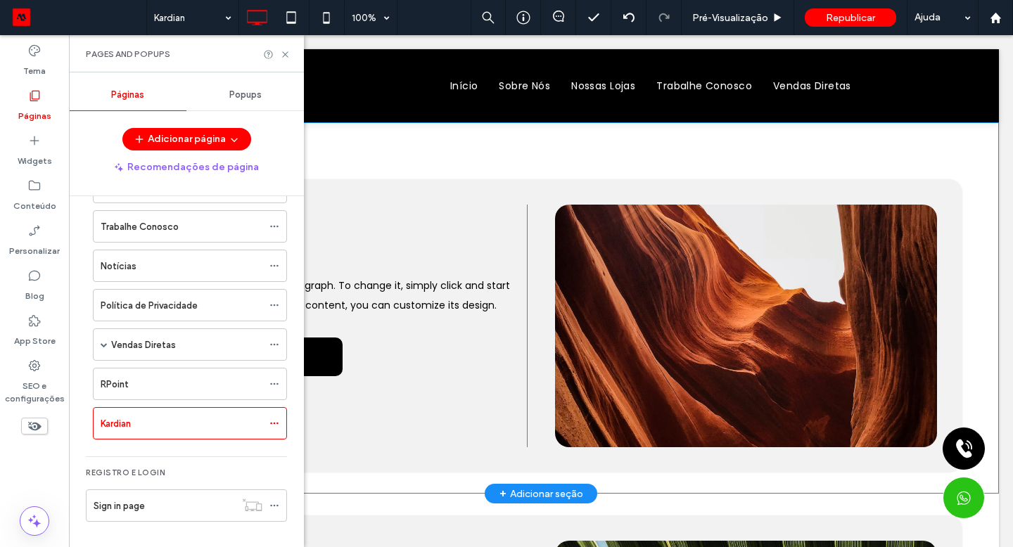
click at [277, 421] on icon at bounding box center [274, 423] width 10 height 10
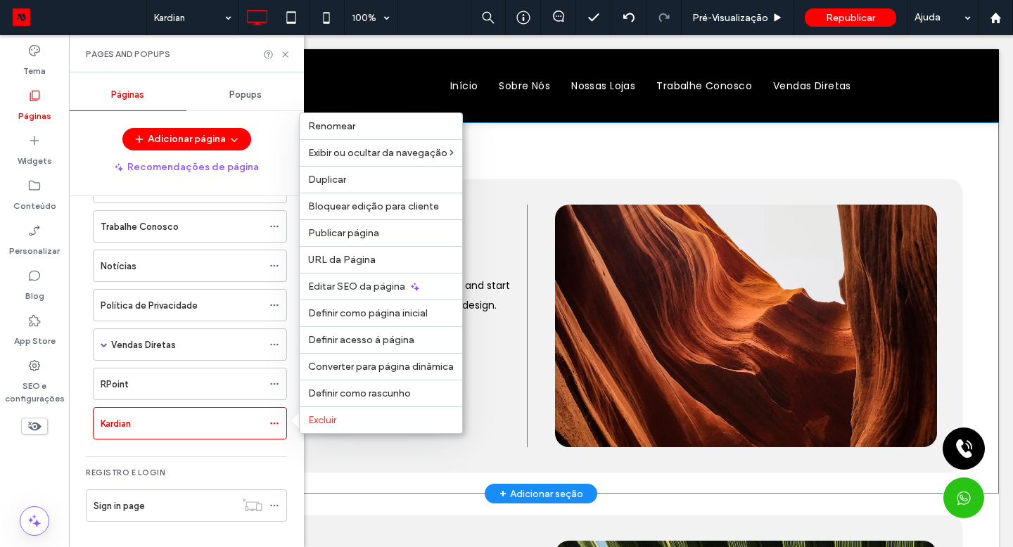
click at [336, 418] on span "Excluir" at bounding box center [322, 420] width 28 height 12
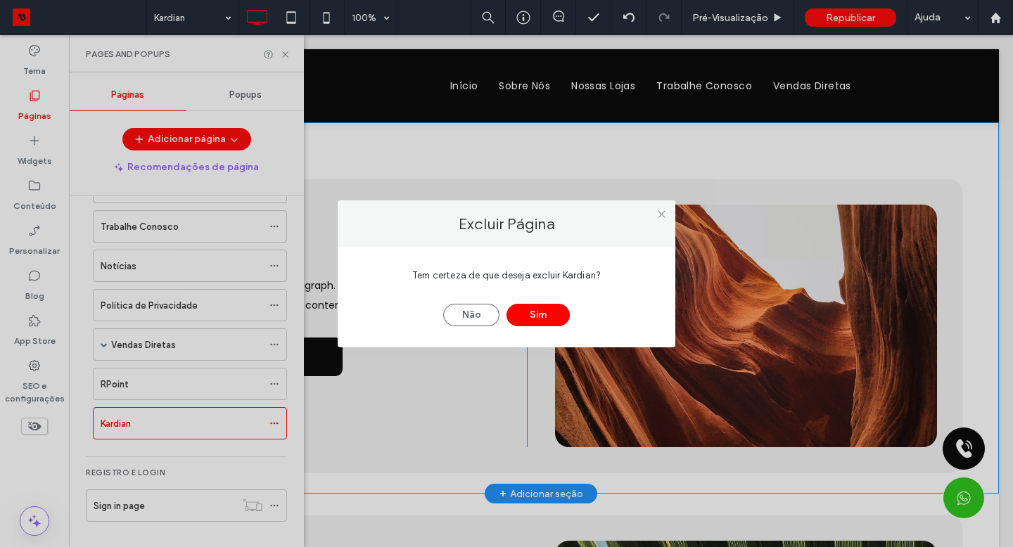
click at [523, 321] on button "Sim" at bounding box center [537, 315] width 63 height 23
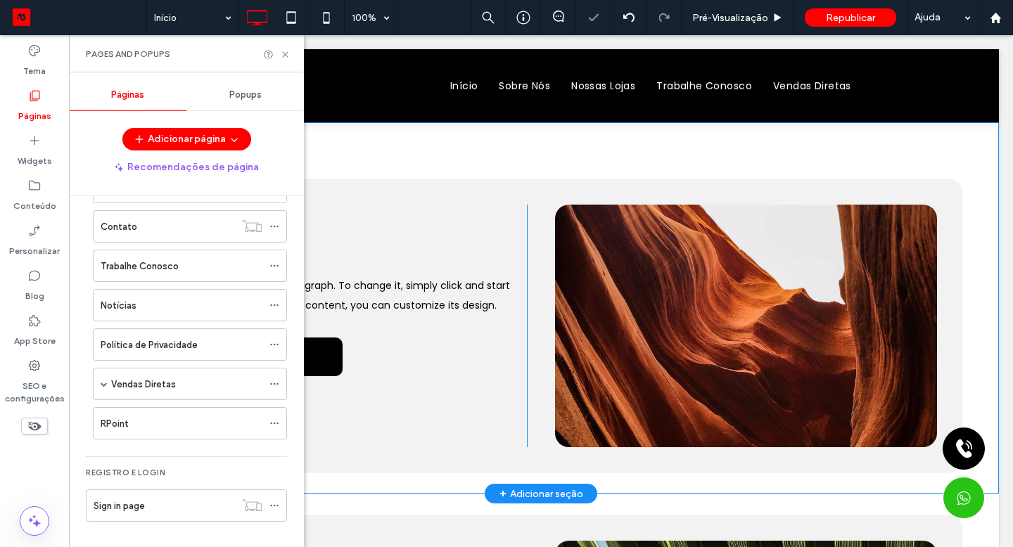
scroll to position [128, 0]
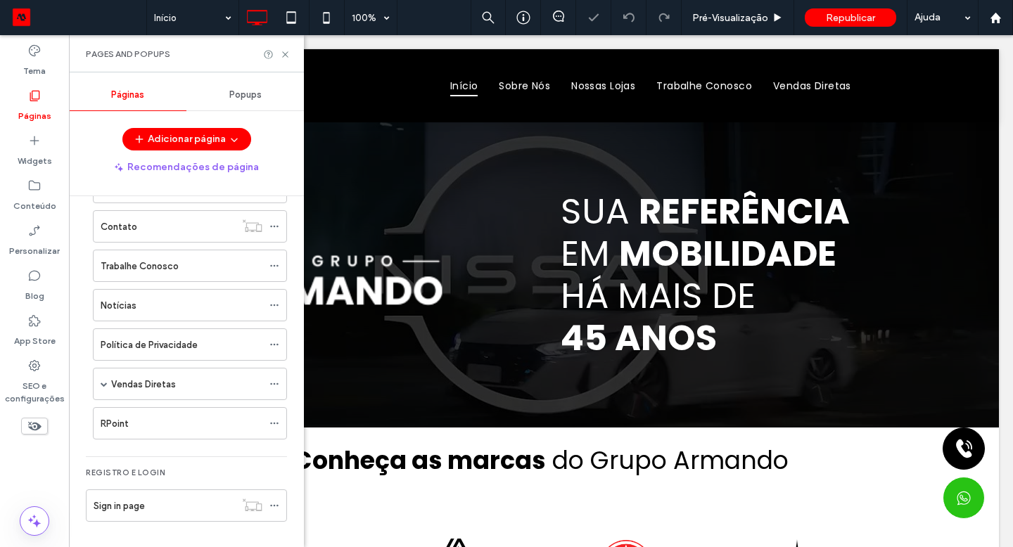
click at [181, 139] on button "Adicionar página" at bounding box center [186, 139] width 129 height 23
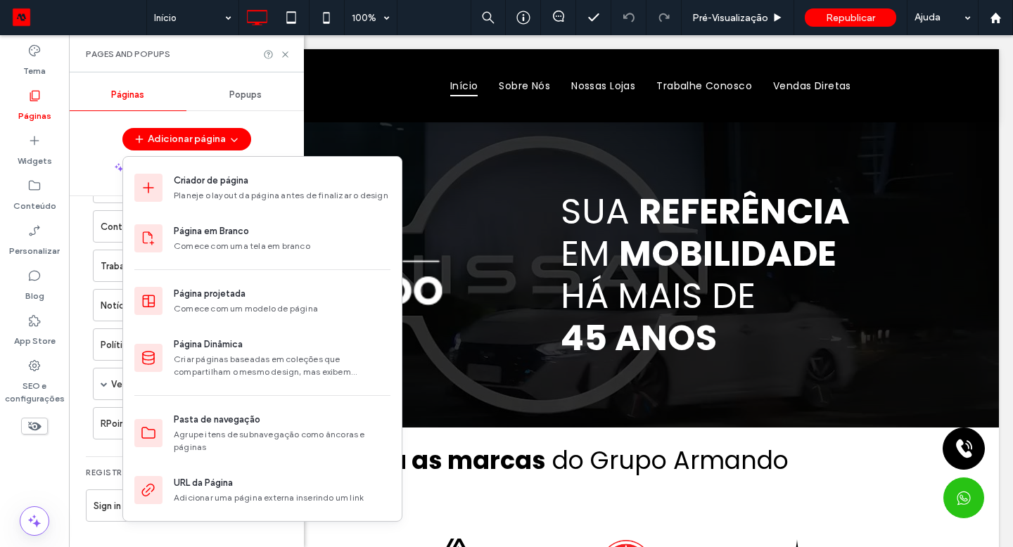
click at [204, 235] on div "Página em Branco" at bounding box center [211, 231] width 75 height 14
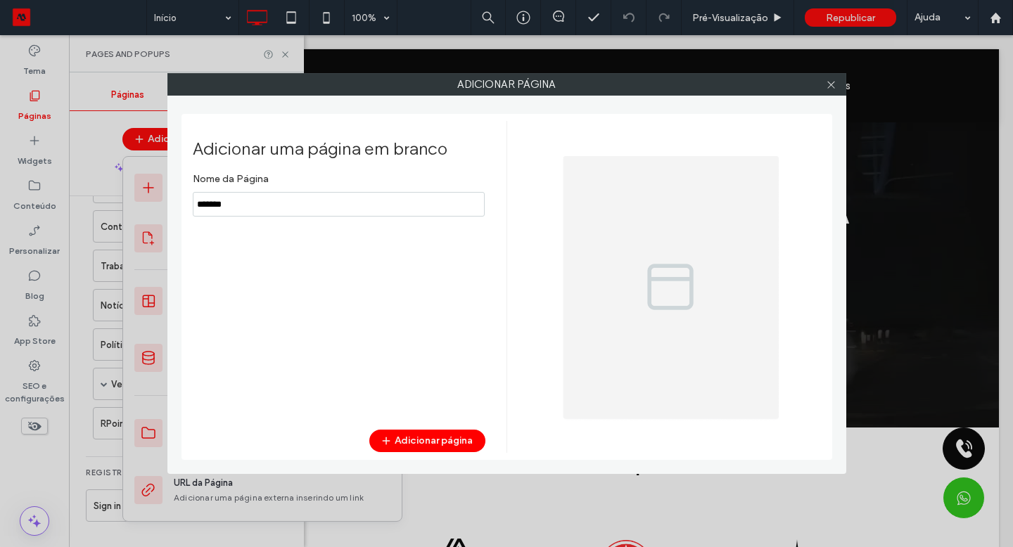
type input "*******"
drag, startPoint x: 310, startPoint y: 97, endPoint x: 394, endPoint y: 441, distance: 353.9
click at [394, 441] on button "Adicionar página" at bounding box center [427, 441] width 116 height 23
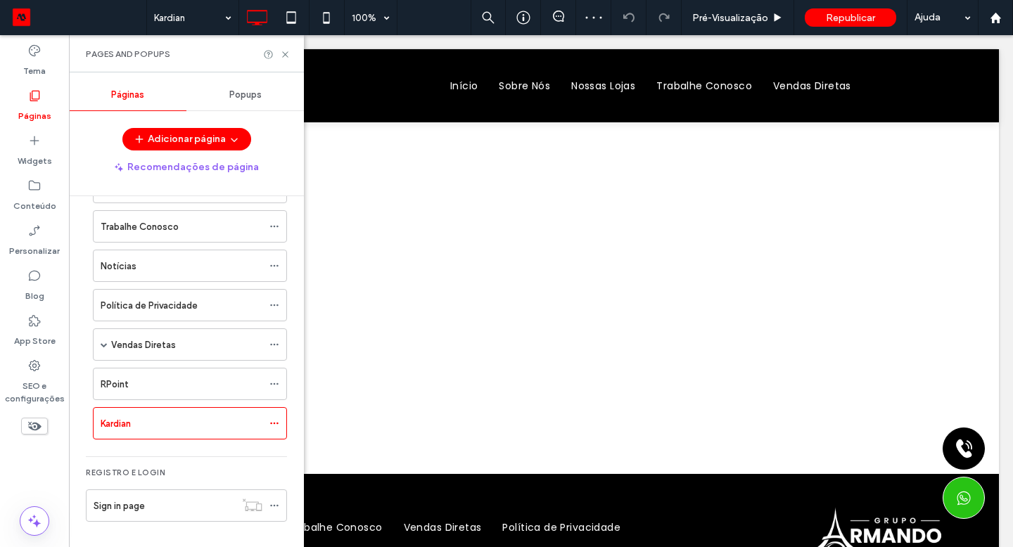
click at [564, 476] on div "+ Adicionar seção" at bounding box center [541, 473] width 84 height 15
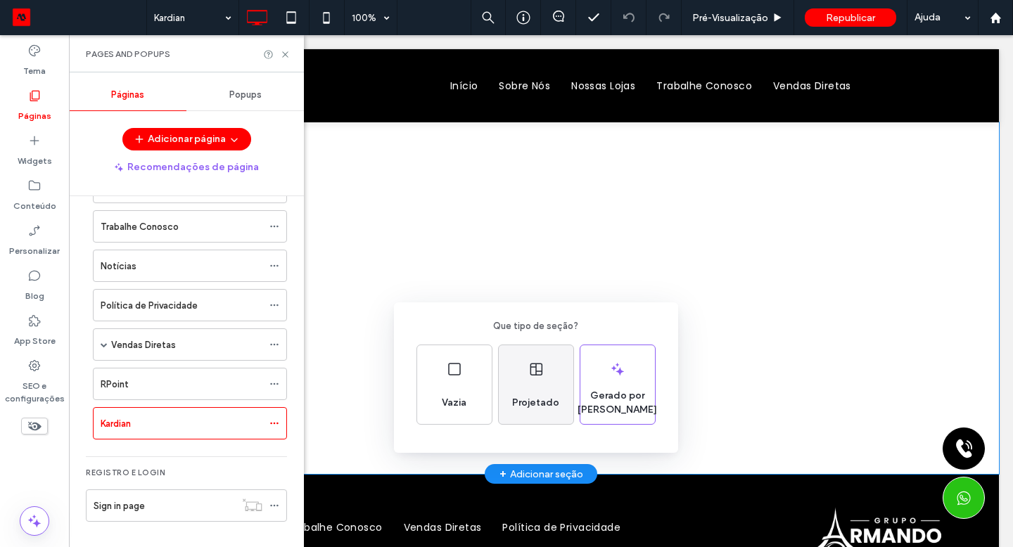
click at [541, 403] on span "Projetado" at bounding box center [535, 403] width 58 height 14
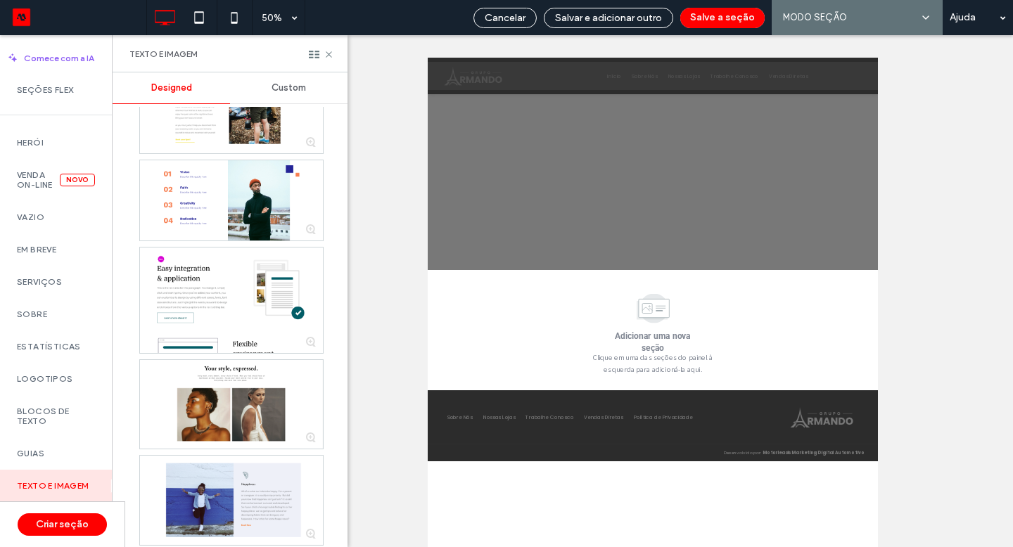
scroll to position [231, 0]
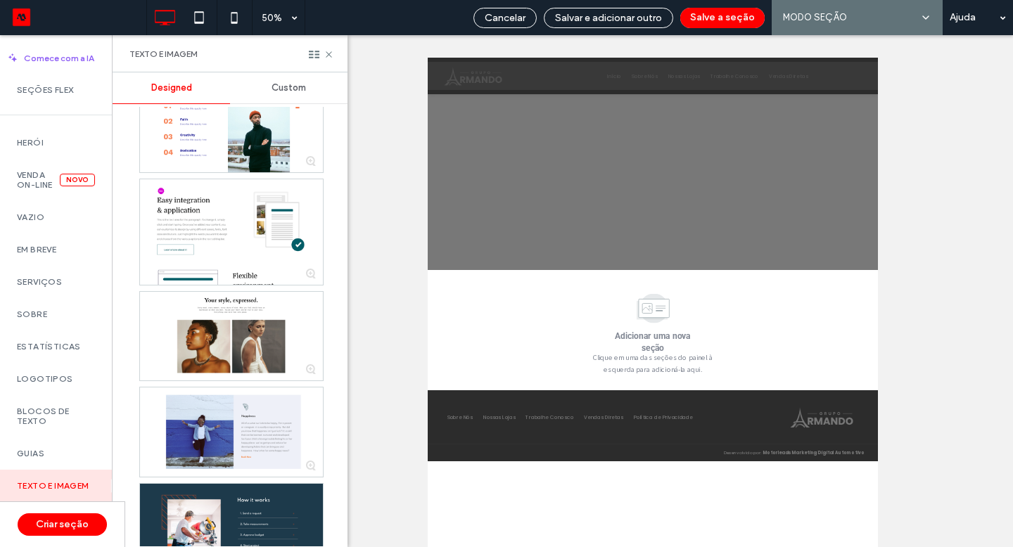
click at [69, 255] on label "Em breve" at bounding box center [56, 250] width 78 height 10
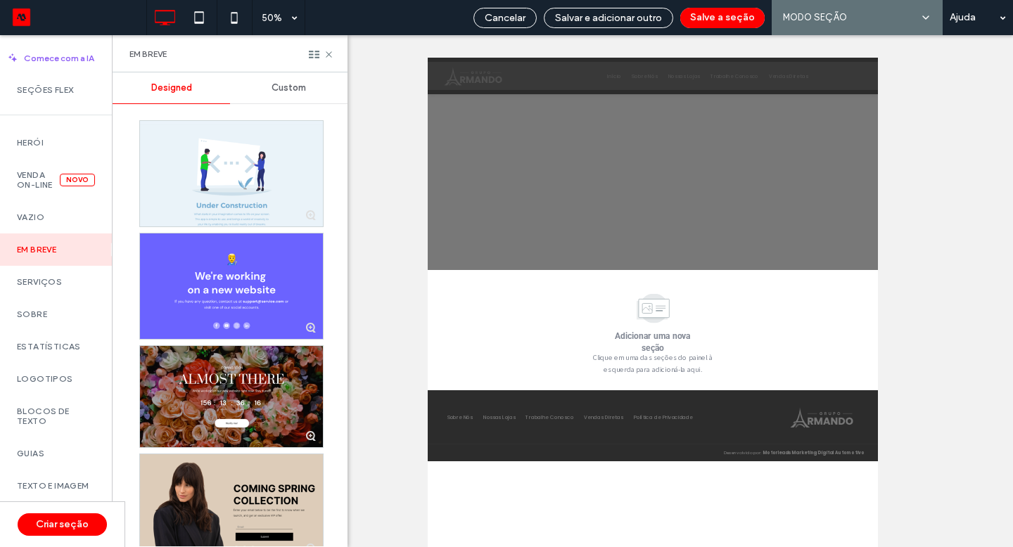
click at [57, 285] on div "Serviços" at bounding box center [56, 282] width 112 height 32
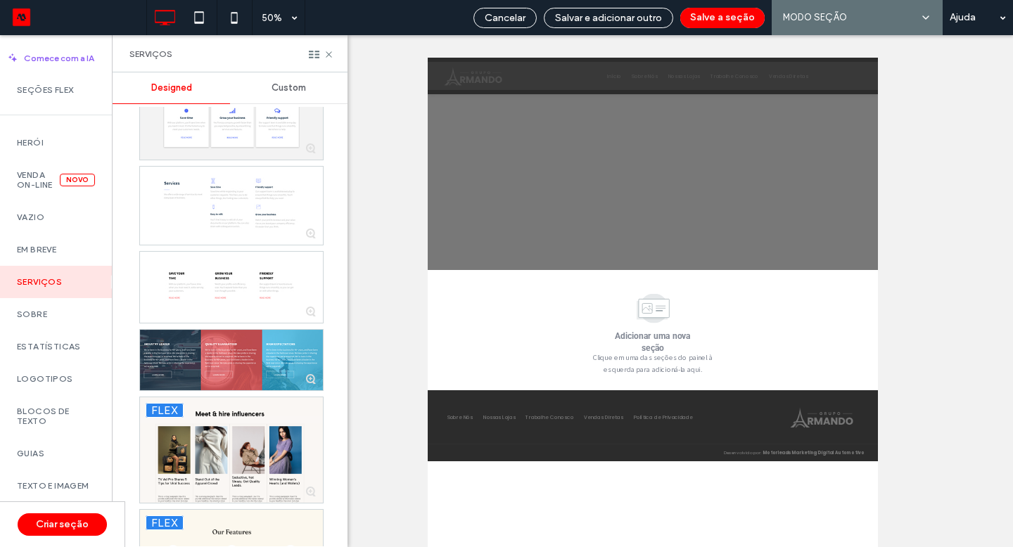
scroll to position [4502, 0]
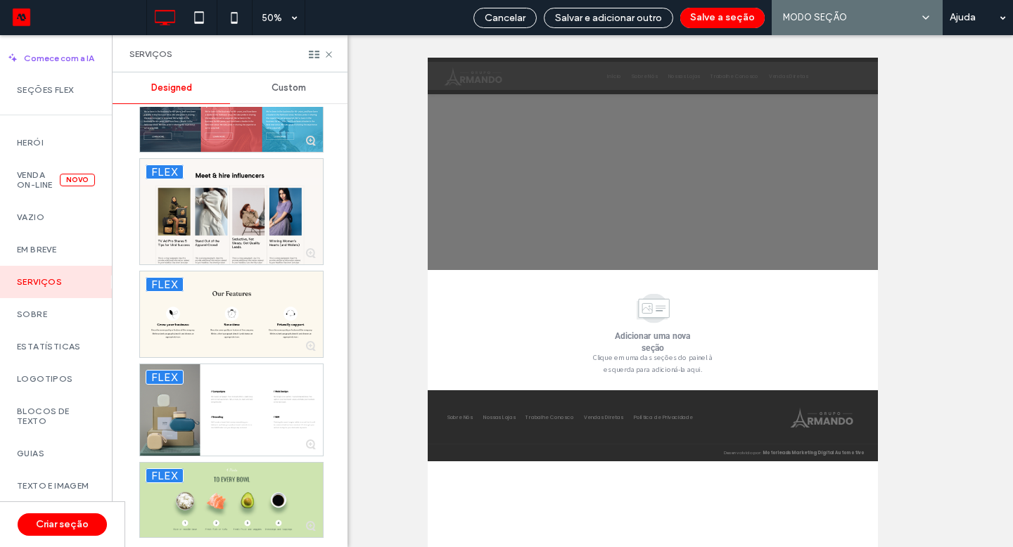
click at [76, 316] on div "Sobre" at bounding box center [56, 314] width 112 height 32
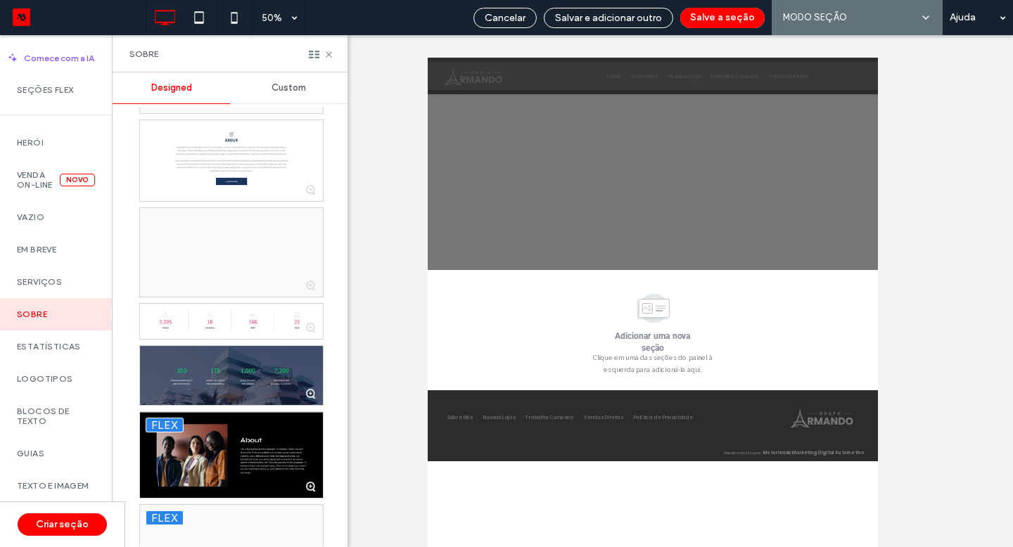
scroll to position [1728, 0]
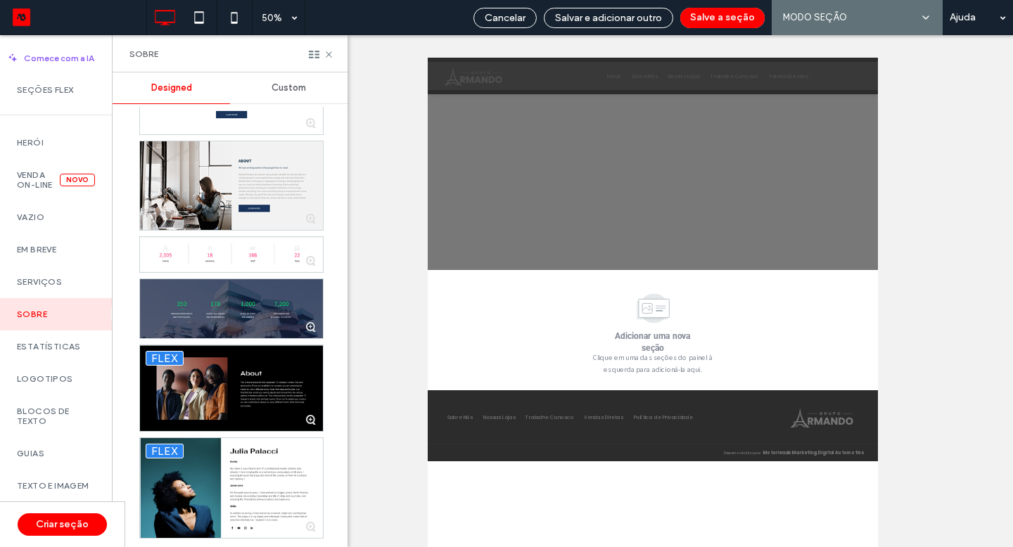
click at [71, 282] on div "Serviços" at bounding box center [56, 282] width 112 height 32
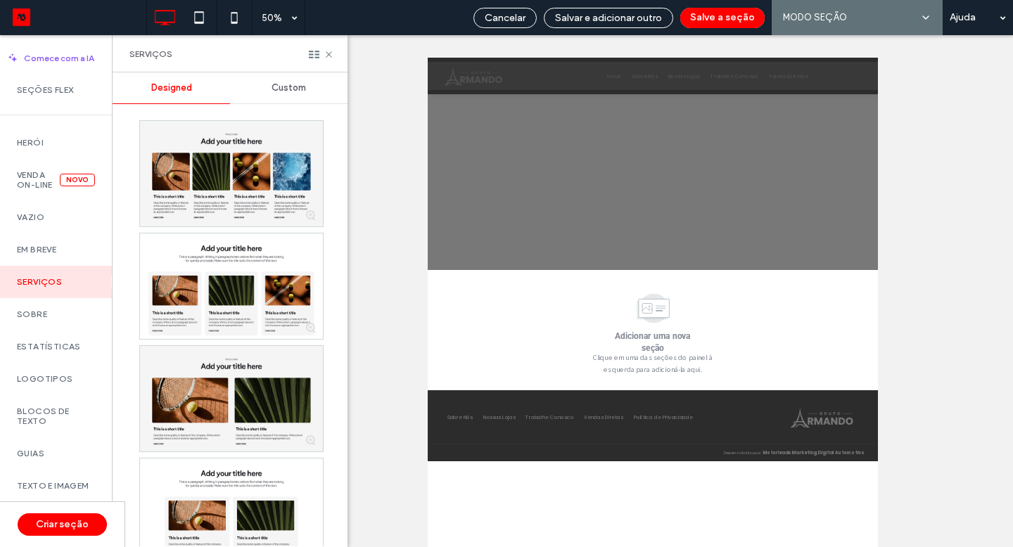
click at [237, 307] on div at bounding box center [231, 285] width 183 height 105
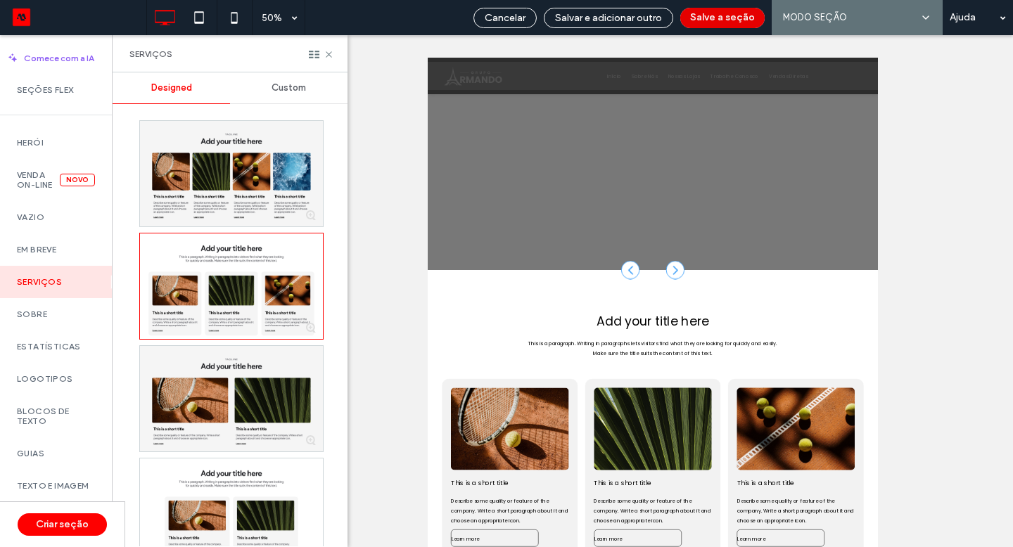
click at [712, 14] on button "Salve a seção" at bounding box center [722, 18] width 84 height 20
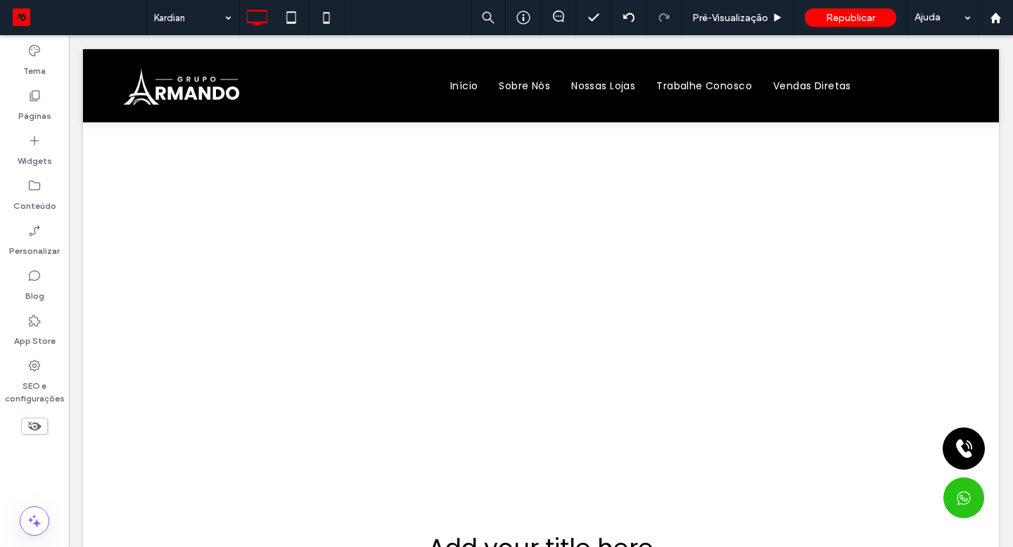
scroll to position [0, 0]
click at [264, 238] on div "Click To Paste Click To Paste Linha + Adicionar seção" at bounding box center [541, 298] width 916 height 352
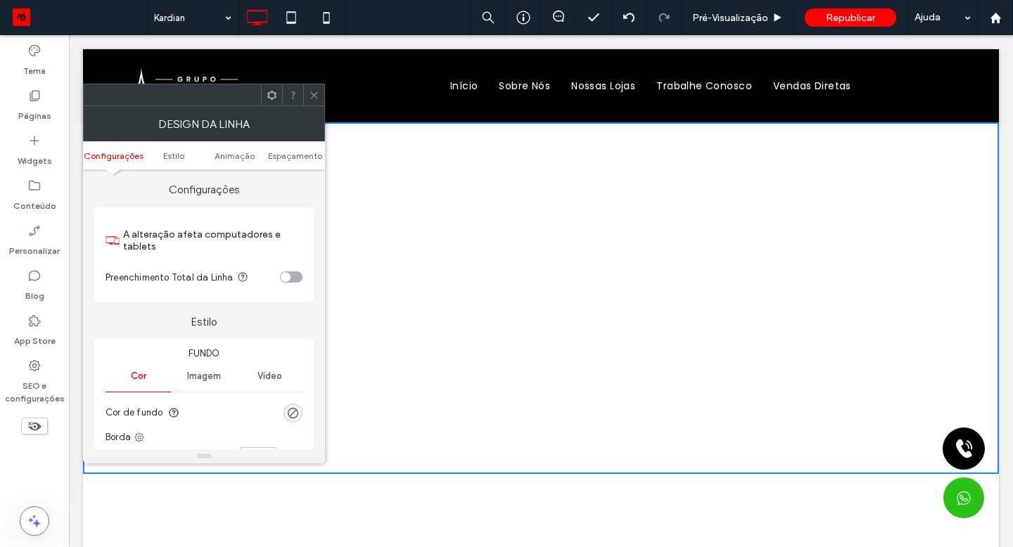
click at [272, 96] on icon at bounding box center [272, 95] width 11 height 11
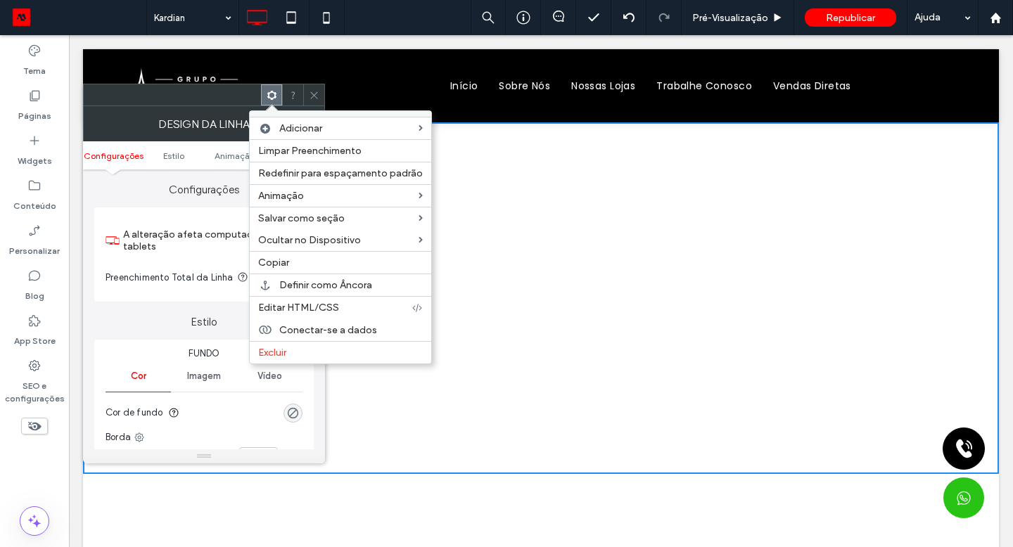
click at [279, 352] on span "Excluir" at bounding box center [272, 353] width 28 height 12
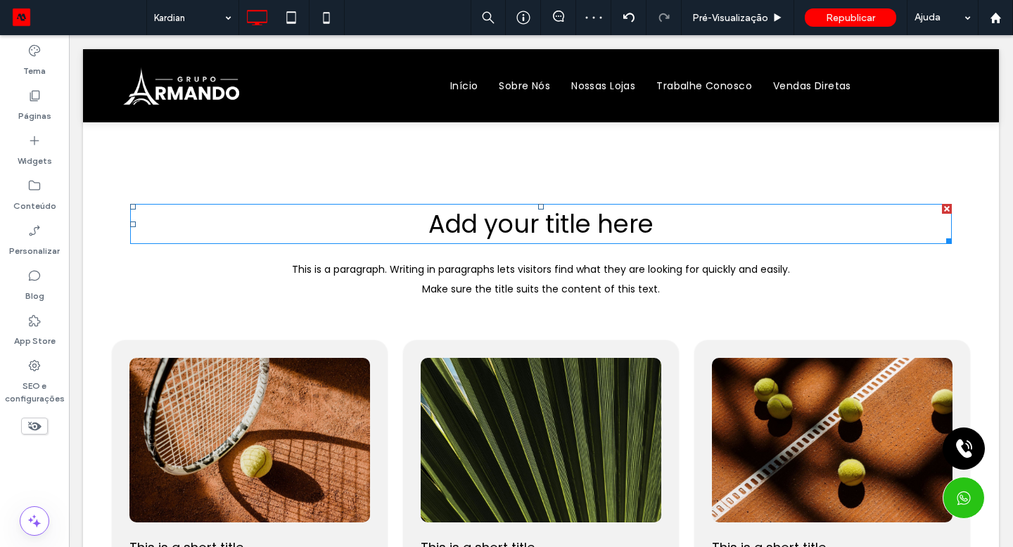
click at [504, 225] on span "Add your title here" at bounding box center [540, 224] width 225 height 34
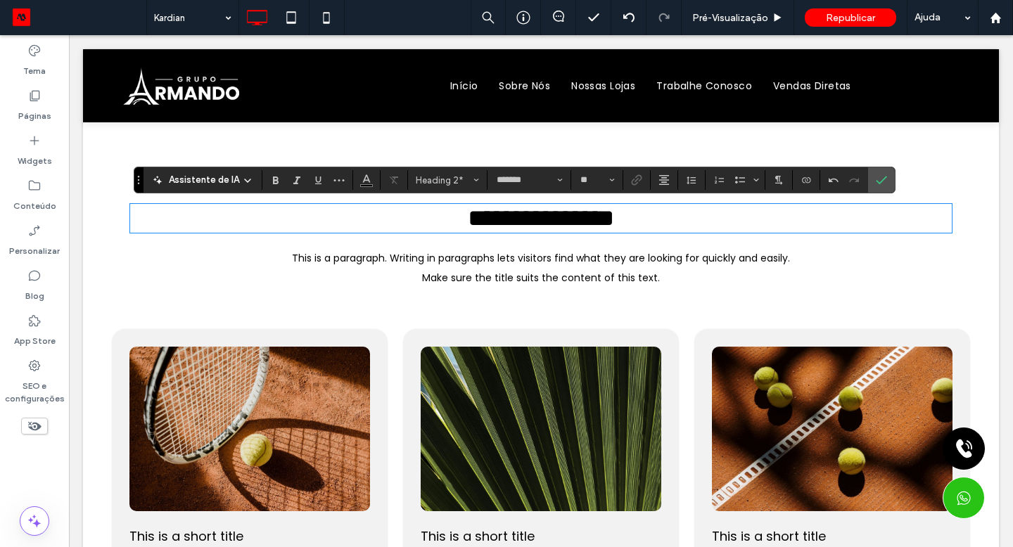
click at [596, 262] on span "This is a paragraph. Writing in paragraphs lets visitors find what they are loo…" at bounding box center [541, 268] width 498 height 34
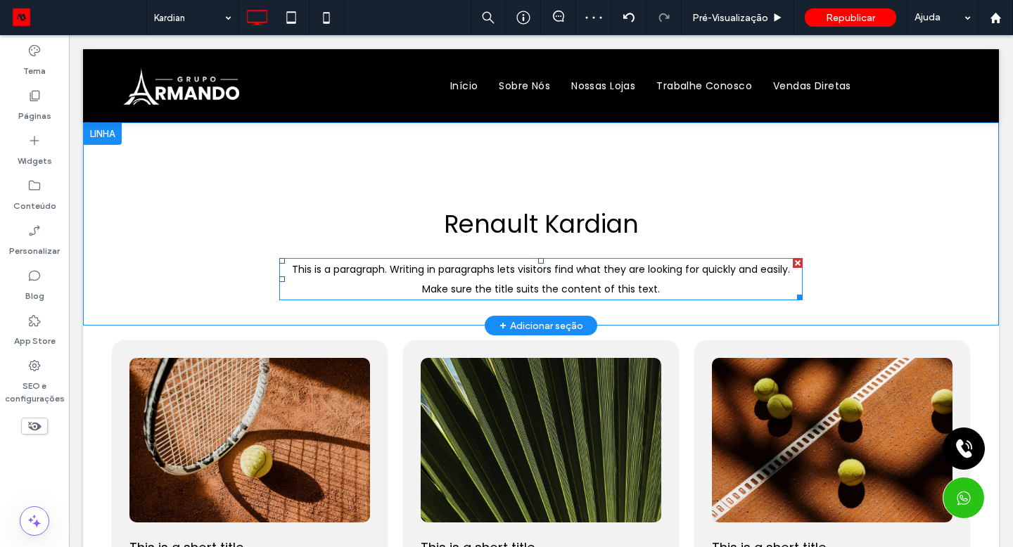
click at [589, 271] on span "This is a paragraph. Writing in paragraphs lets visitors find what they are loo…" at bounding box center [541, 279] width 498 height 34
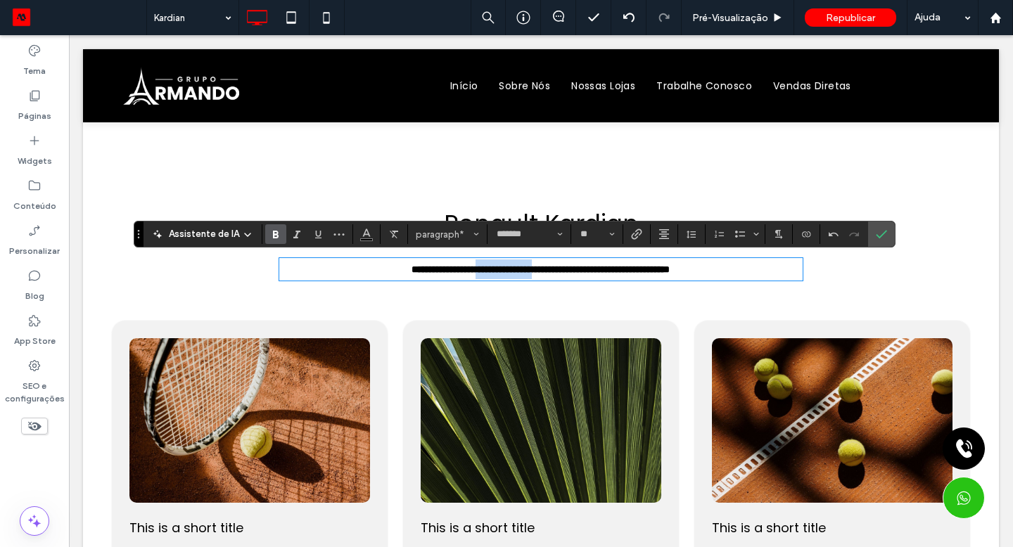
drag, startPoint x: 596, startPoint y: 262, endPoint x: 520, endPoint y: 274, distance: 77.6
click at [520, 274] on strong "**********" at bounding box center [540, 269] width 258 height 10
click at [882, 237] on icon "Confirmar" at bounding box center [880, 234] width 11 height 11
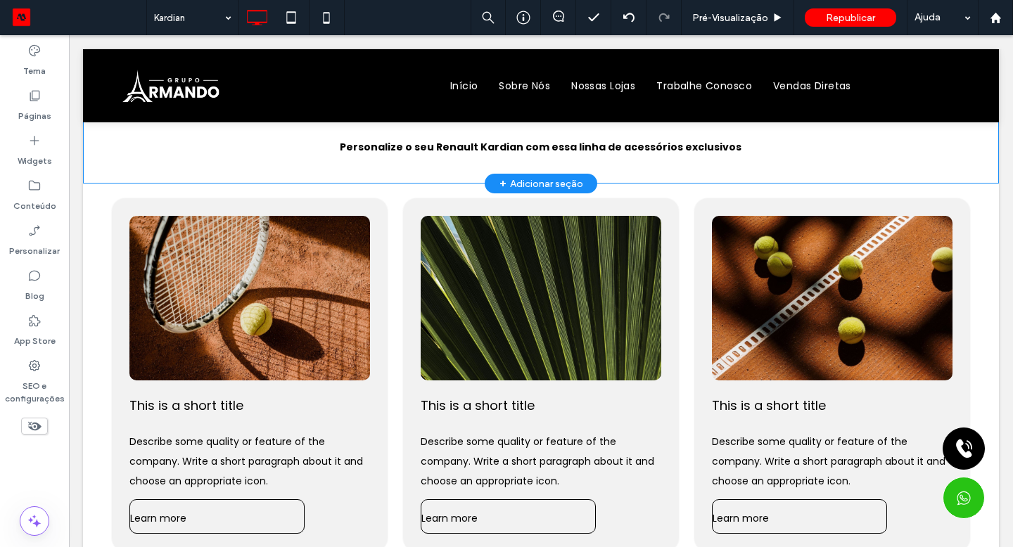
scroll to position [124, 0]
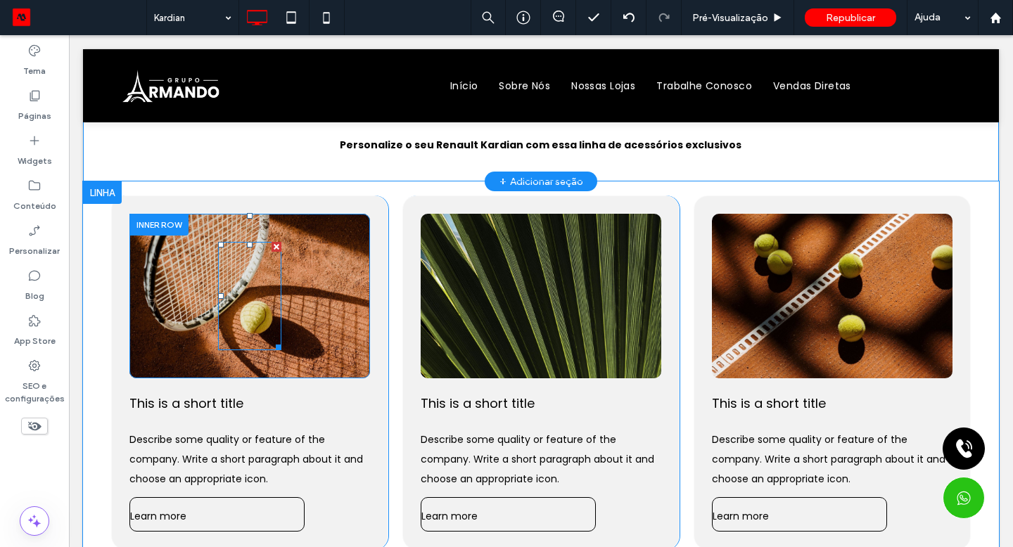
click at [222, 293] on div at bounding box center [221, 296] width 6 height 6
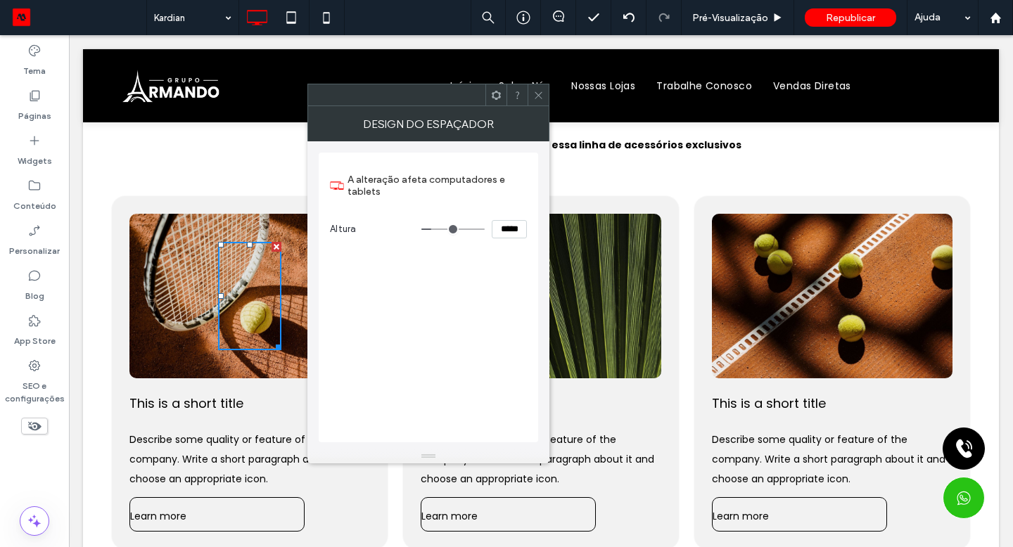
drag, startPoint x: 222, startPoint y: 293, endPoint x: 179, endPoint y: 271, distance: 47.5
click at [179, 271] on div "Click To Paste" at bounding box center [250, 296] width 184 height 108
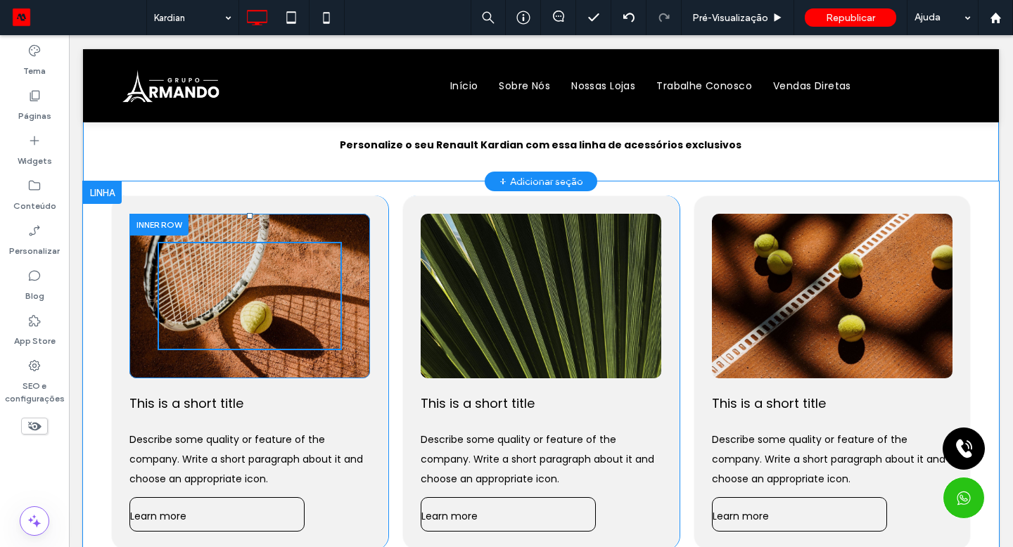
click at [534, 94] on div at bounding box center [541, 85] width 916 height 73
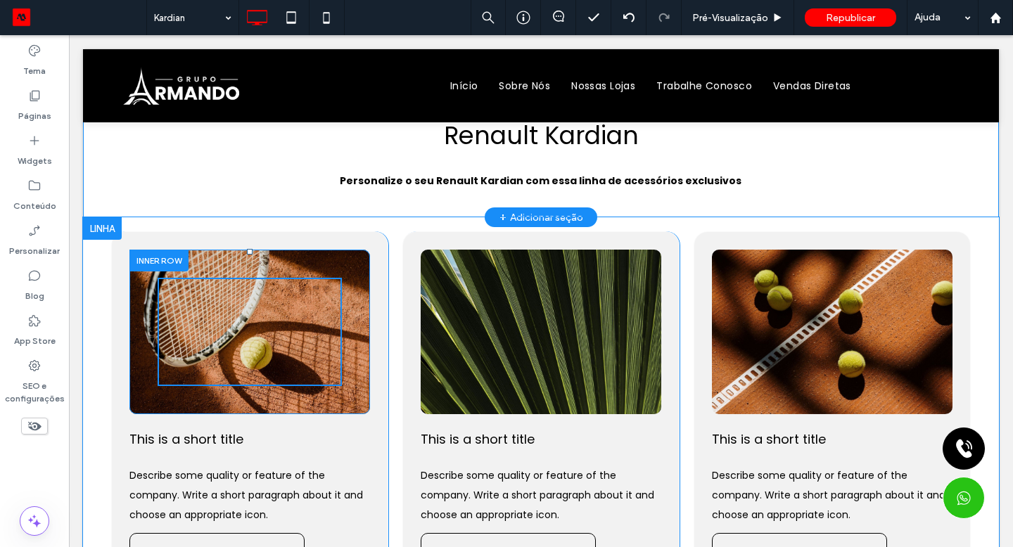
scroll to position [0, 0]
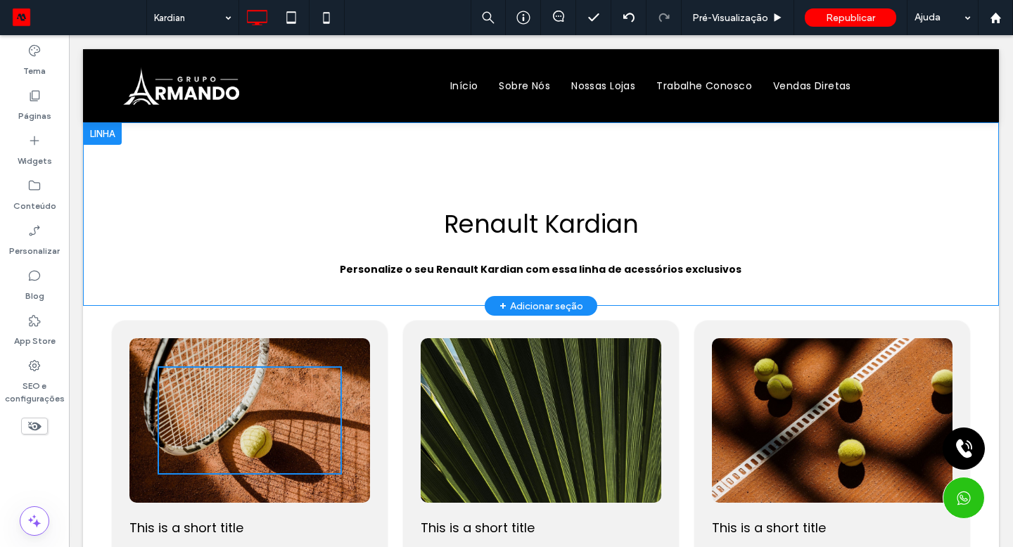
drag, startPoint x: 179, startPoint y: 271, endPoint x: 351, endPoint y: 288, distance: 172.5
click at [351, 288] on div "Renault Kardian Personalize o seu Renault Kardian com essa linha de acessórios …" at bounding box center [541, 242] width 844 height 99
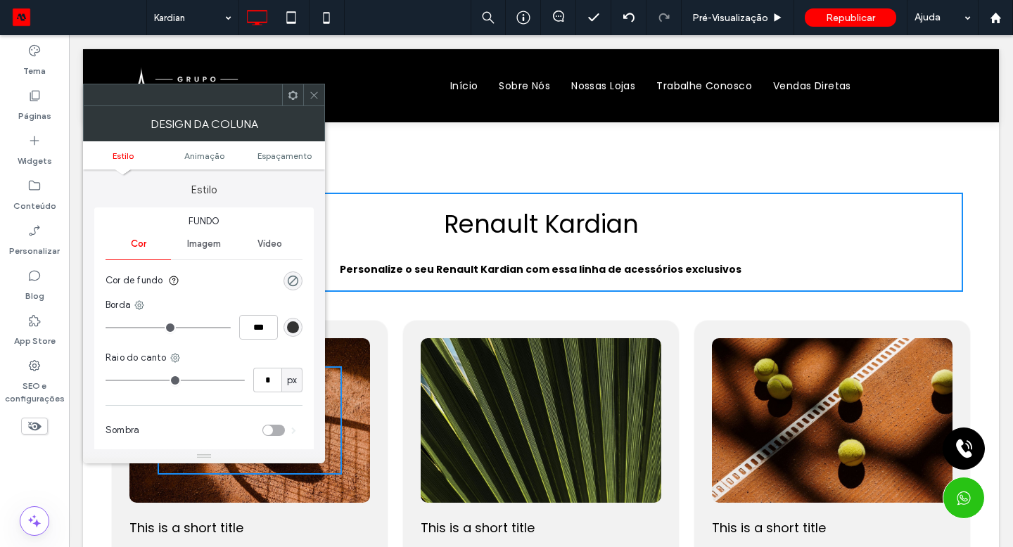
click at [359, 348] on div "Click To Paste" at bounding box center [249, 420] width 240 height 165
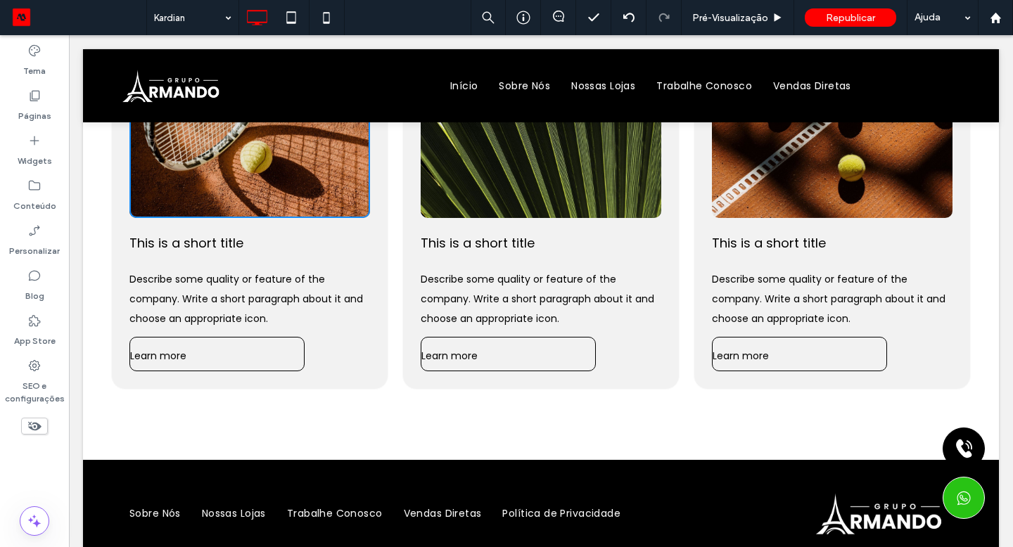
scroll to position [174, 0]
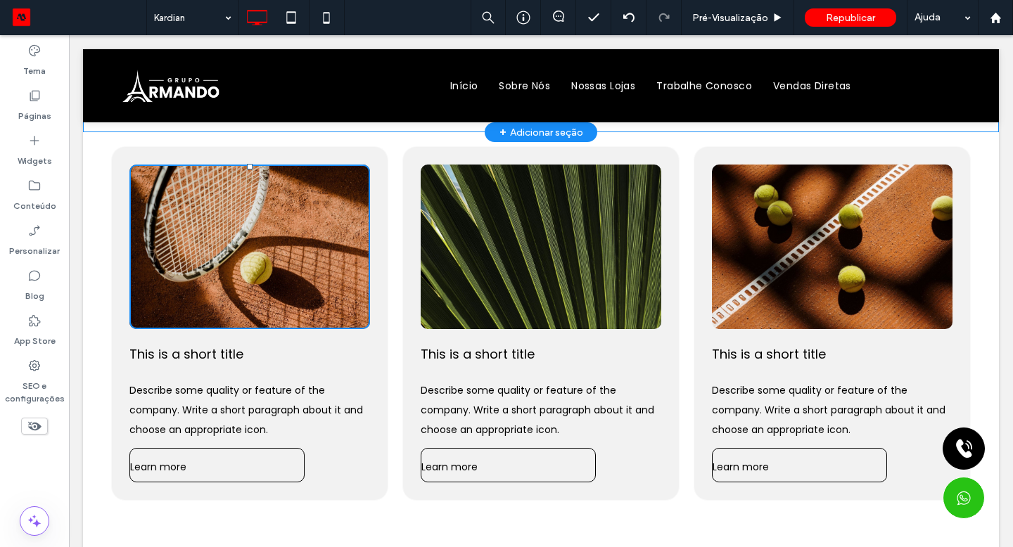
click at [138, 179] on div "Click To Paste" at bounding box center [249, 247] width 240 height 165
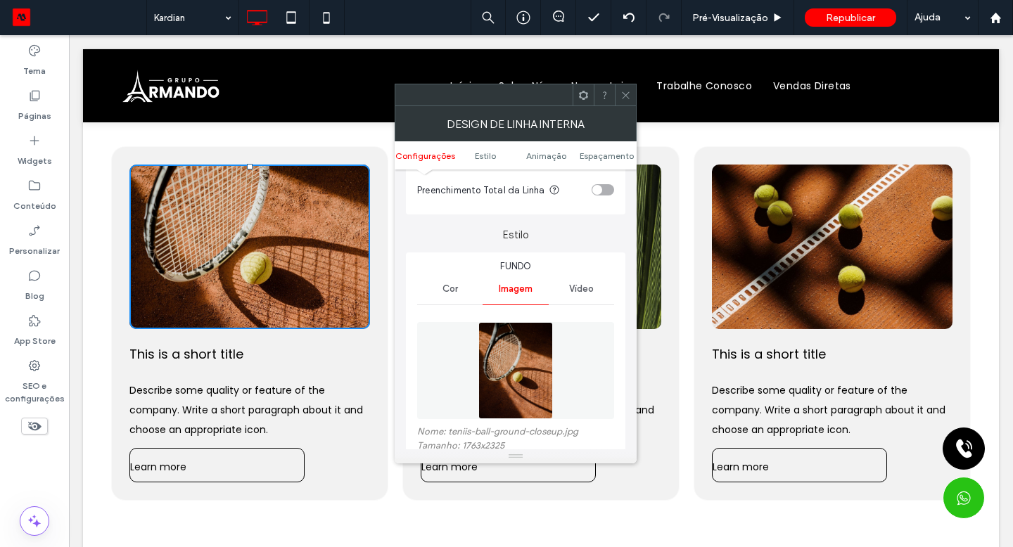
scroll to position [217, 0]
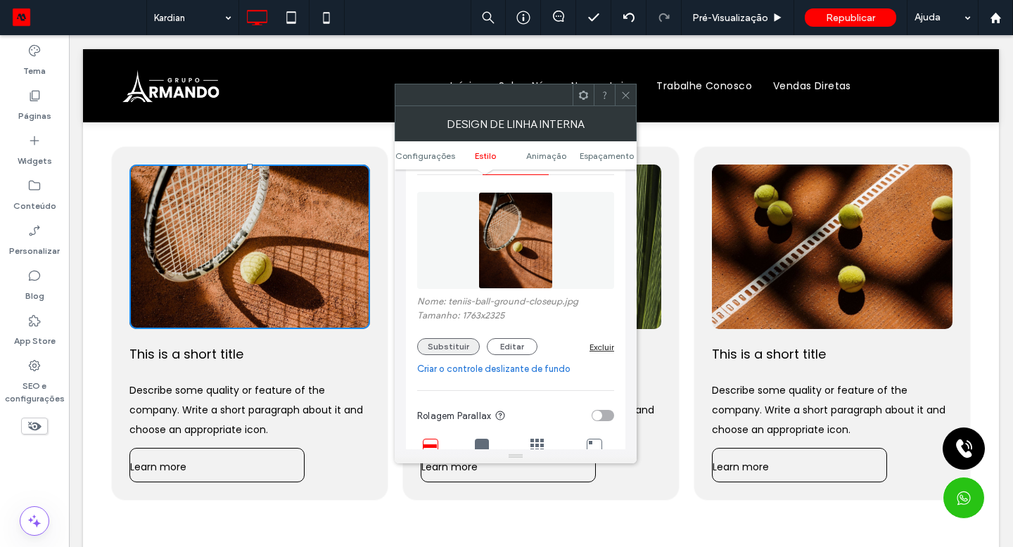
drag, startPoint x: 282, startPoint y: 253, endPoint x: 428, endPoint y: 349, distance: 174.2
click at [428, 349] on button "Substituir" at bounding box center [448, 346] width 63 height 17
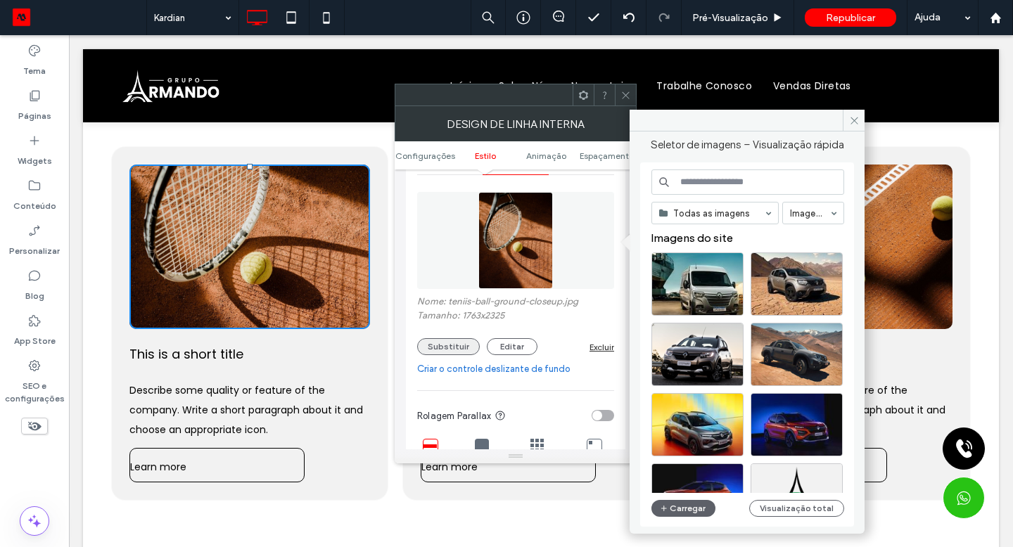
click at [675, 505] on button "Carregar" at bounding box center [683, 508] width 64 height 17
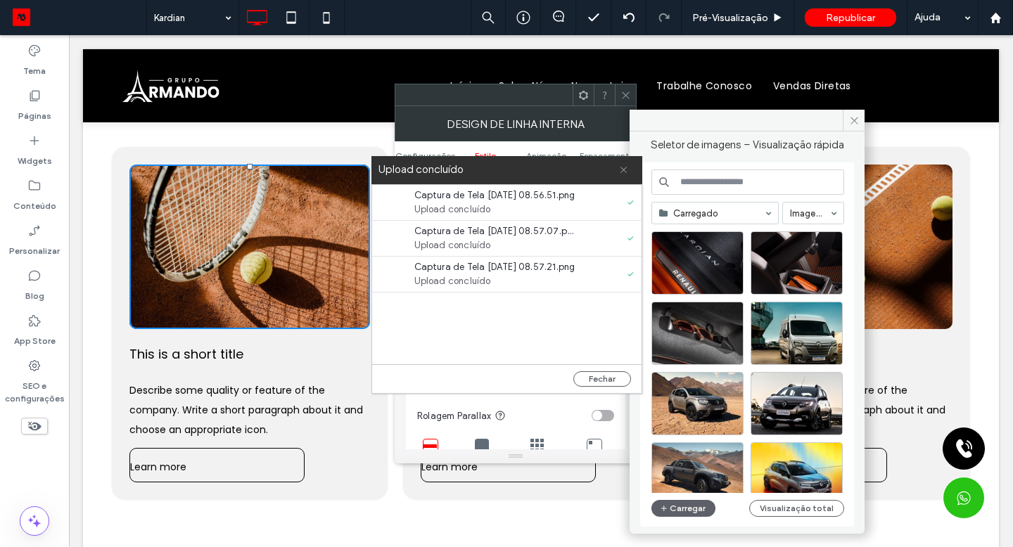
click at [624, 172] on icon at bounding box center [623, 169] width 9 height 9
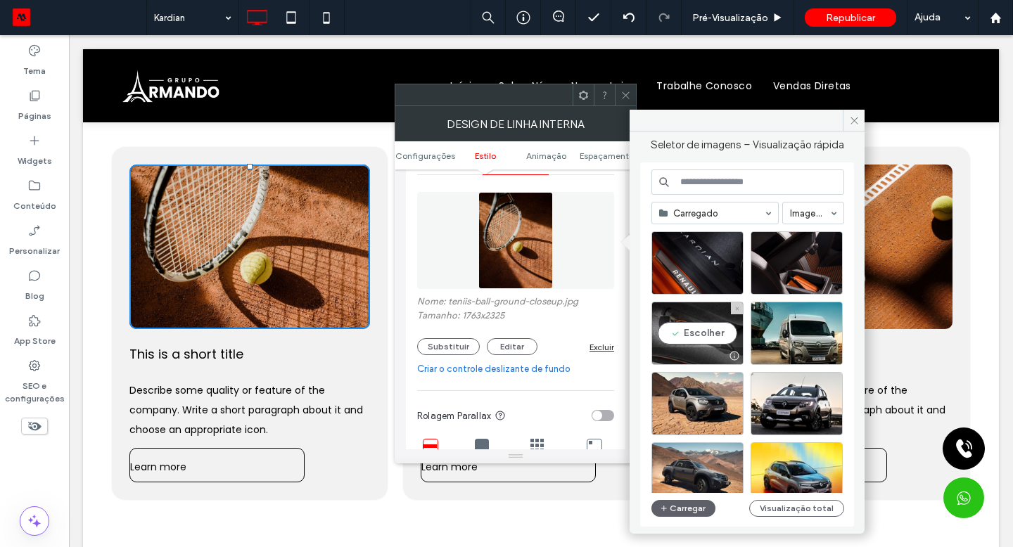
click at [693, 326] on div "Escolher" at bounding box center [697, 333] width 92 height 63
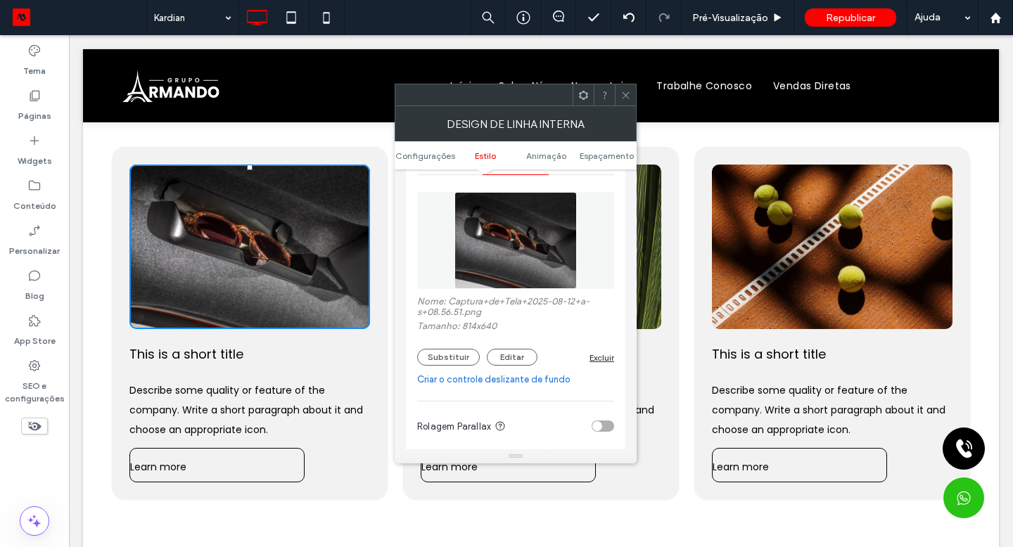
click at [622, 96] on icon at bounding box center [625, 95] width 11 height 11
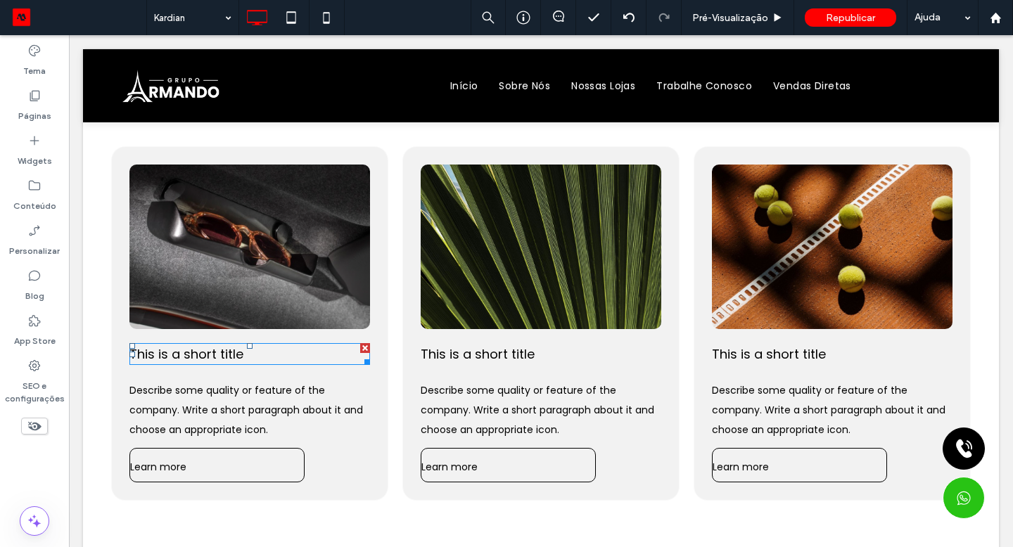
click at [224, 359] on span "This is a short title" at bounding box center [186, 354] width 114 height 18
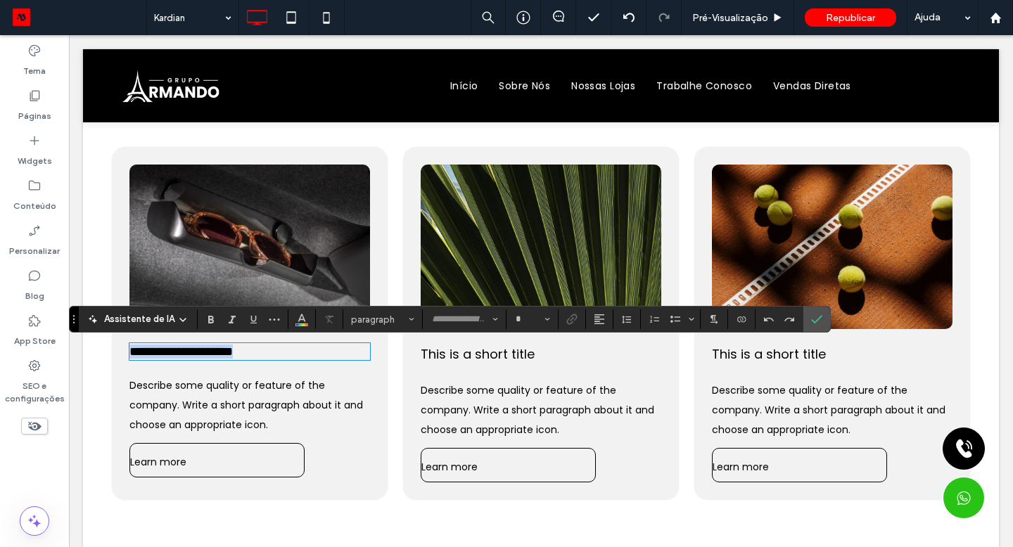
type input "*******"
type input "**"
click at [206, 321] on icon "Negrito" at bounding box center [210, 319] width 11 height 11
click at [813, 321] on use "Confirmar" at bounding box center [816, 319] width 11 height 8
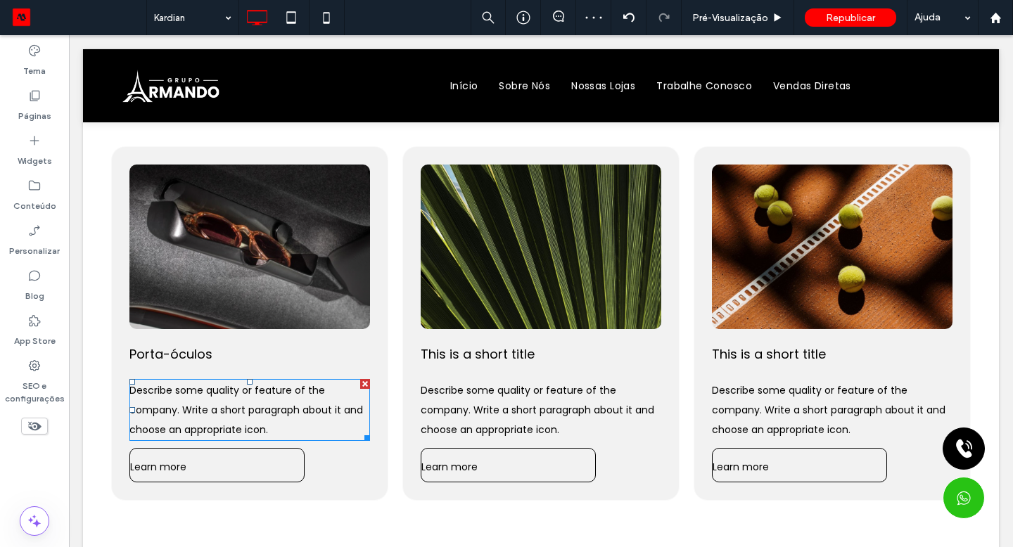
click at [186, 416] on span "Describe some quality or feature of the company. Write a short paragraph about …" at bounding box center [245, 409] width 233 height 53
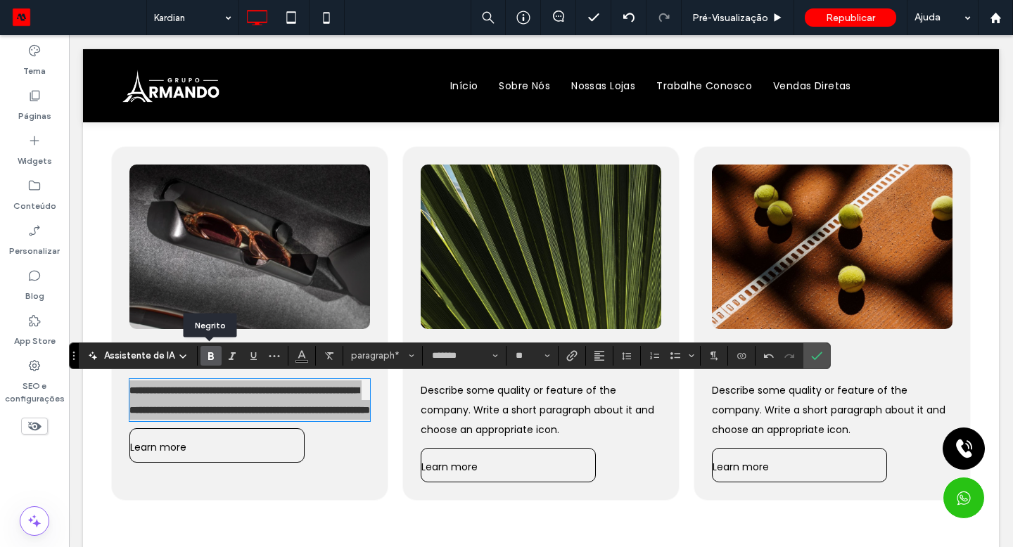
click at [210, 357] on icon "Negrito" at bounding box center [210, 355] width 11 height 11
click at [817, 354] on use "Confirmar" at bounding box center [816, 356] width 11 height 8
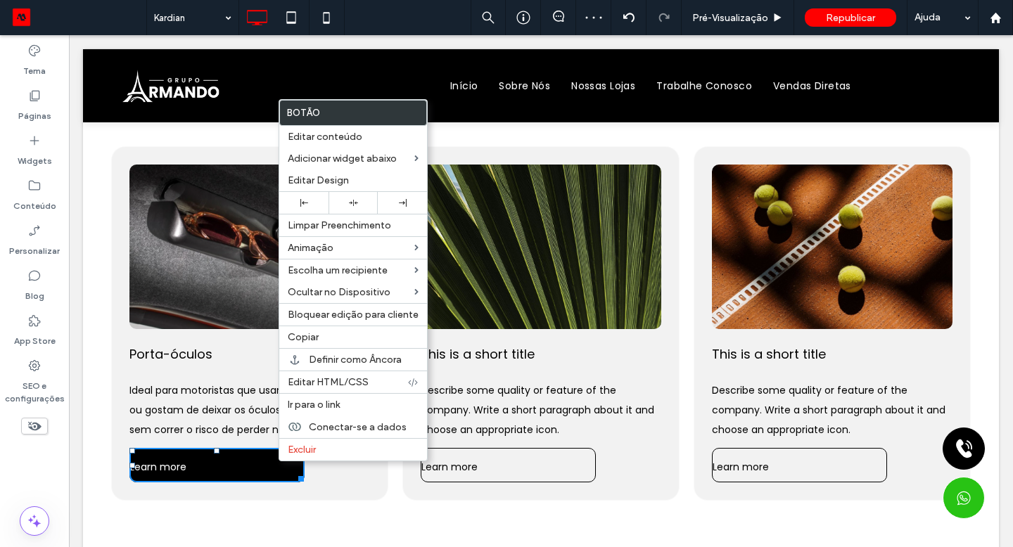
drag, startPoint x: 208, startPoint y: 61, endPoint x: 278, endPoint y: 463, distance: 407.5
click at [292, 452] on span "Excluir" at bounding box center [302, 450] width 28 height 12
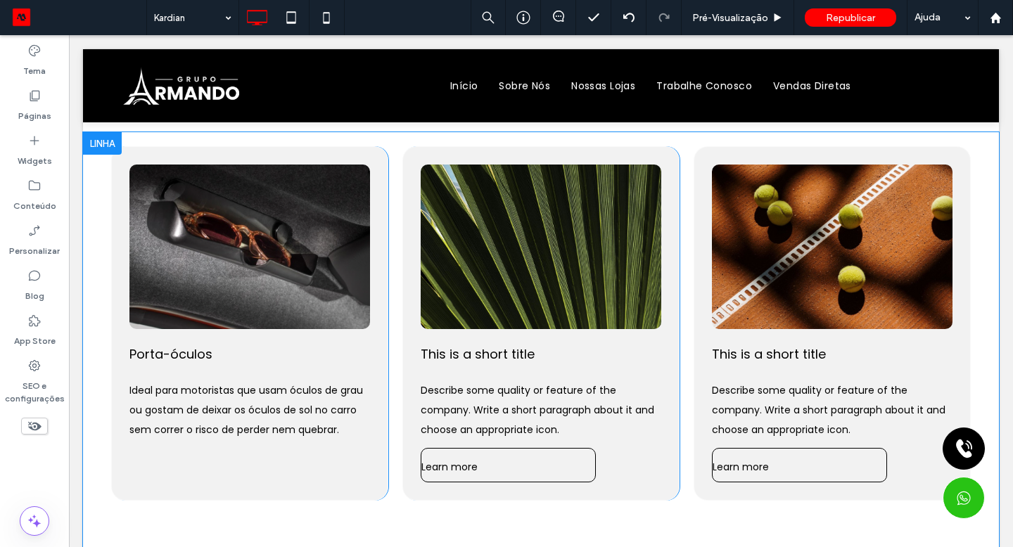
click at [44, 148] on label "Widgets" at bounding box center [35, 158] width 34 height 20
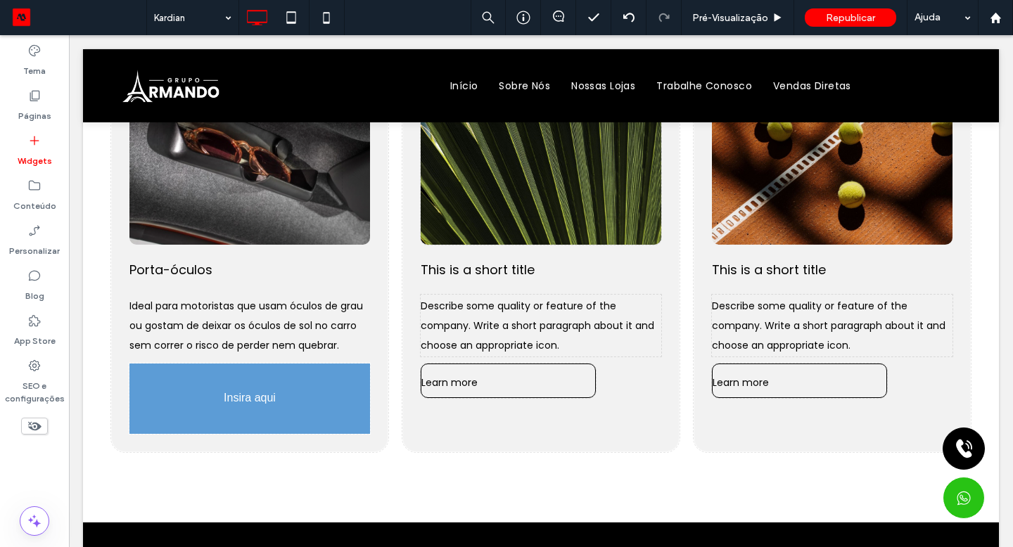
scroll to position [272, 0]
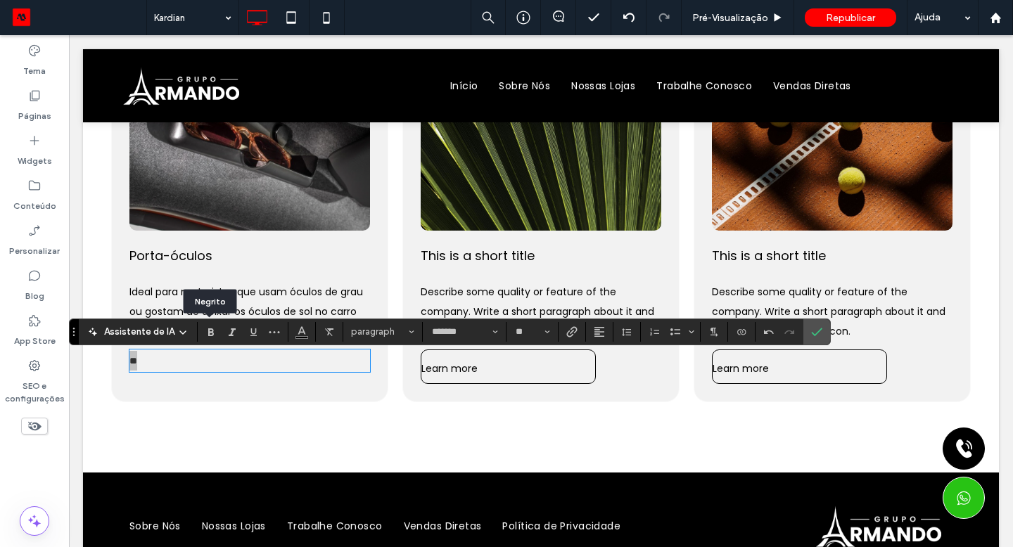
click at [208, 333] on use "Negrito" at bounding box center [211, 332] width 6 height 8
click at [525, 331] on input "**" at bounding box center [527, 331] width 27 height 11
type input "**"
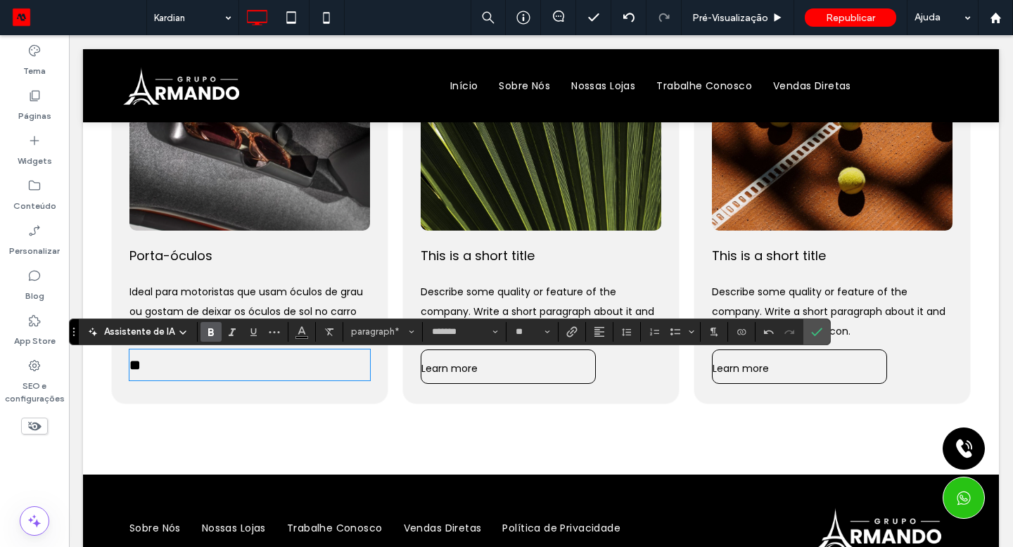
click at [425, 222] on div "Click To Paste" at bounding box center [541, 148] width 240 height 165
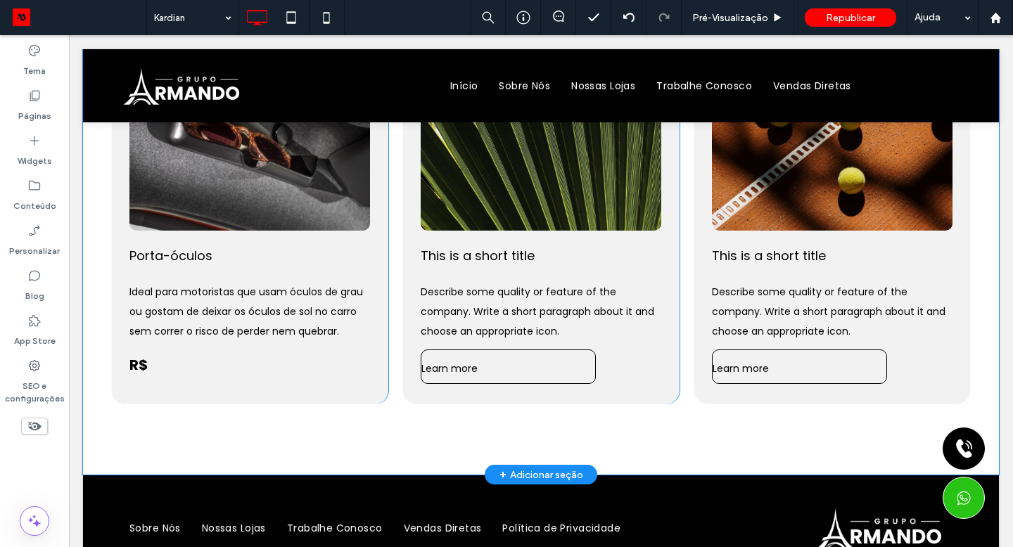
click at [426, 220] on div "Click To Paste" at bounding box center [541, 148] width 240 height 165
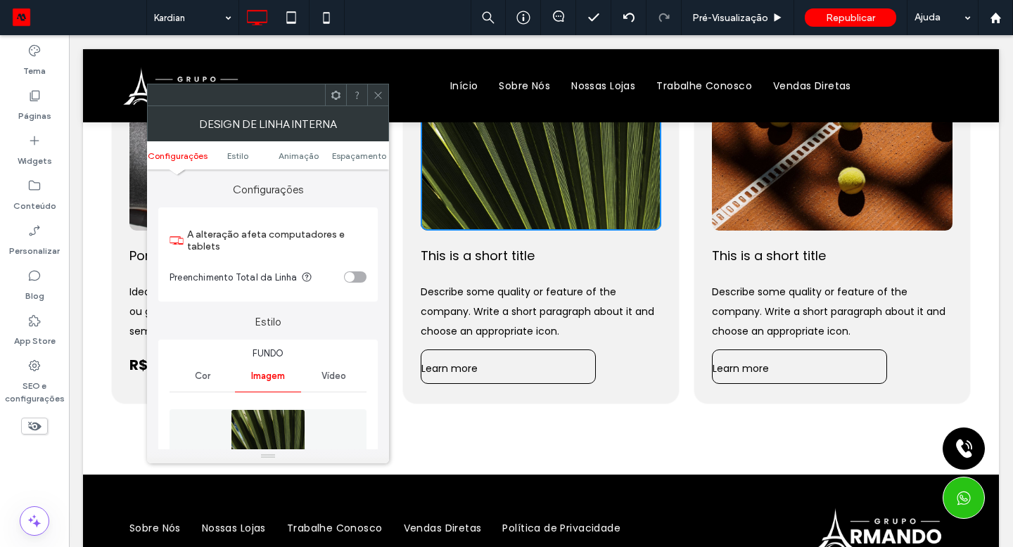
type input "**"
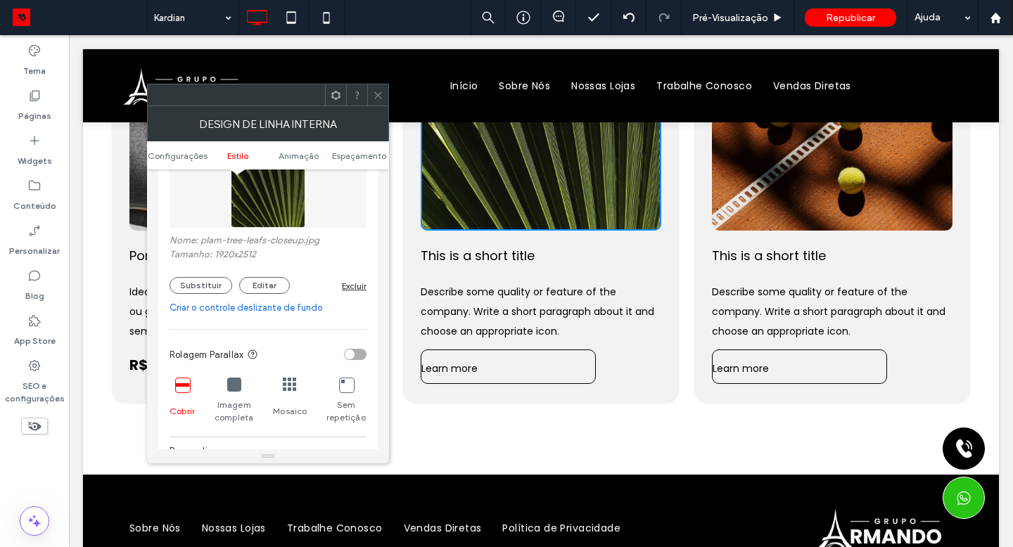
scroll to position [299, 0]
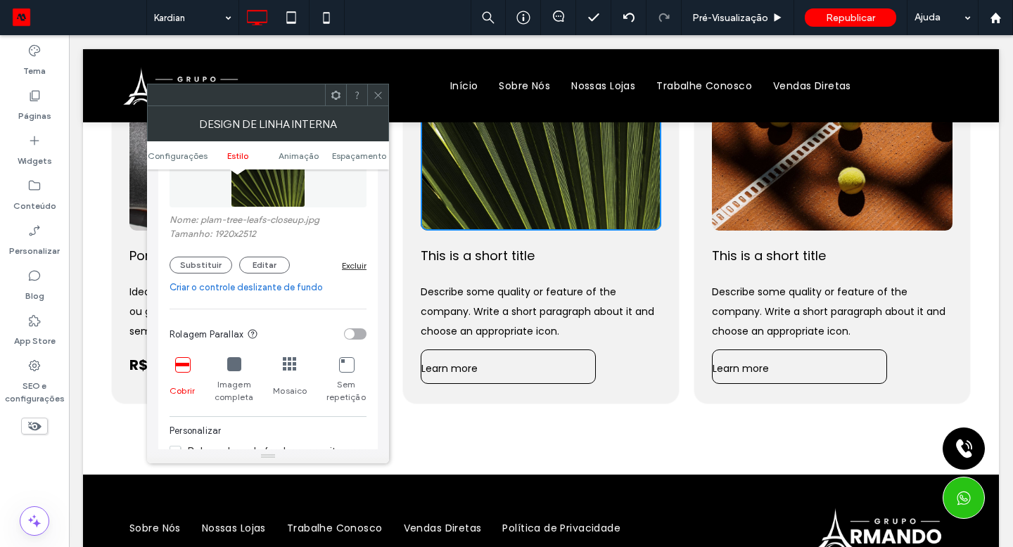
click at [208, 270] on button "Substituir" at bounding box center [200, 265] width 63 height 17
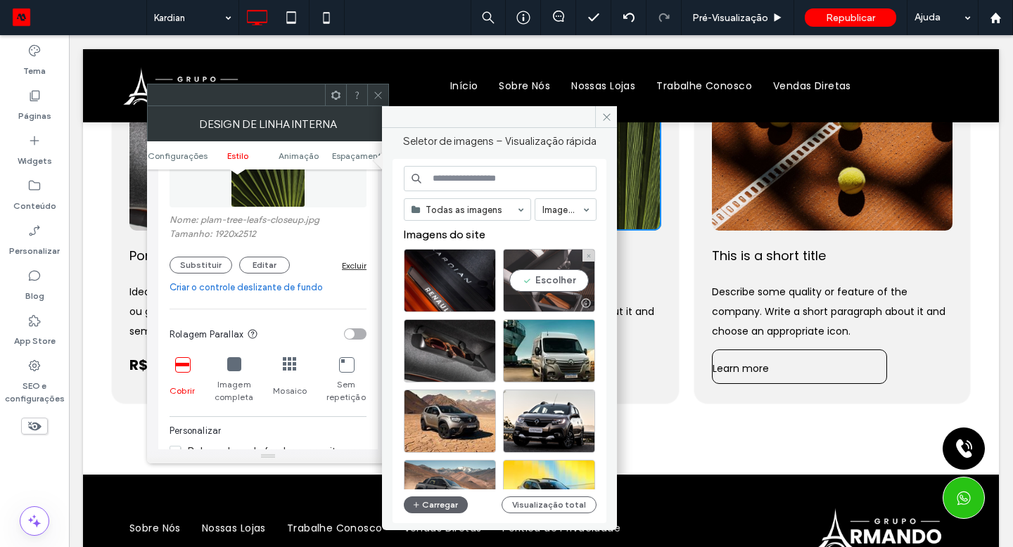
drag, startPoint x: 191, startPoint y: 315, endPoint x: 545, endPoint y: 283, distance: 355.9
click at [545, 283] on div "Escolher" at bounding box center [549, 280] width 92 height 63
